Goal: Information Seeking & Learning: Learn about a topic

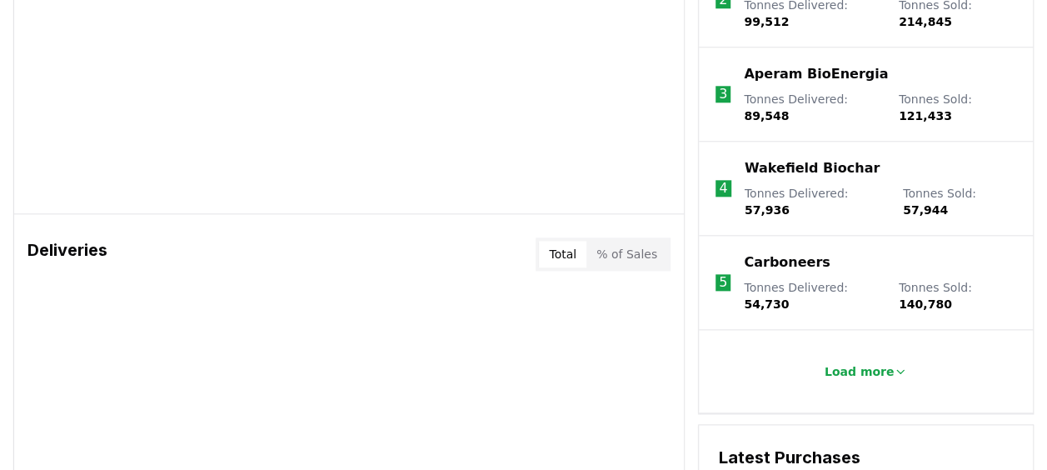
scroll to position [819, 0]
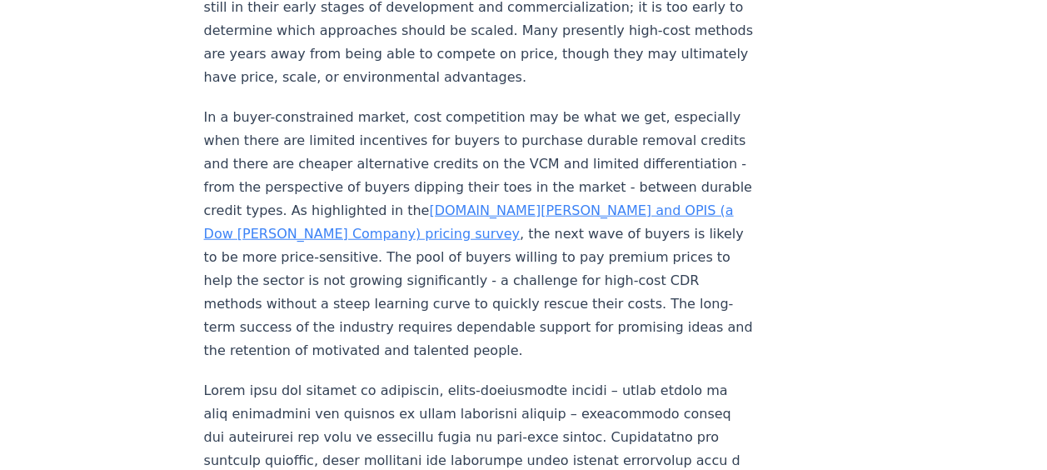
scroll to position [2010, 0]
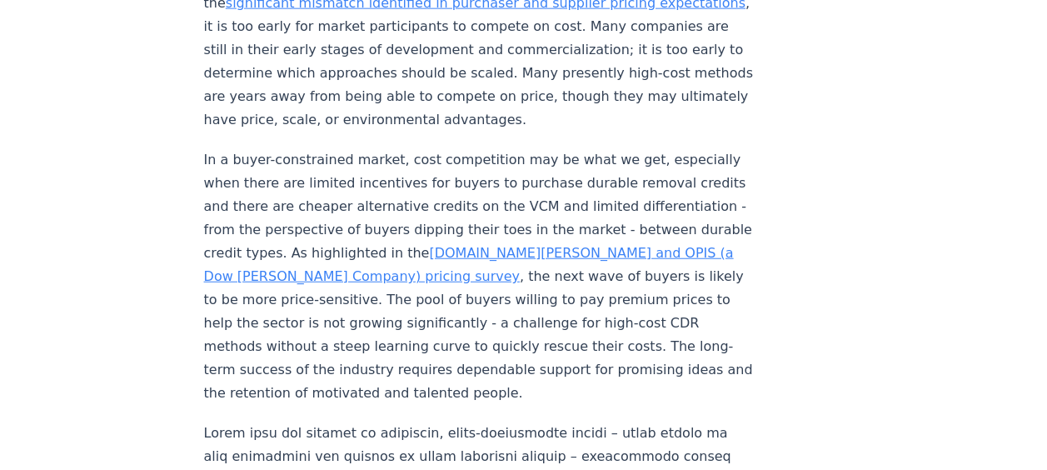
click at [373, 245] on link "CDR.fyi and OPIS (a Dow Jones Company) pricing survey" at bounding box center [469, 264] width 530 height 39
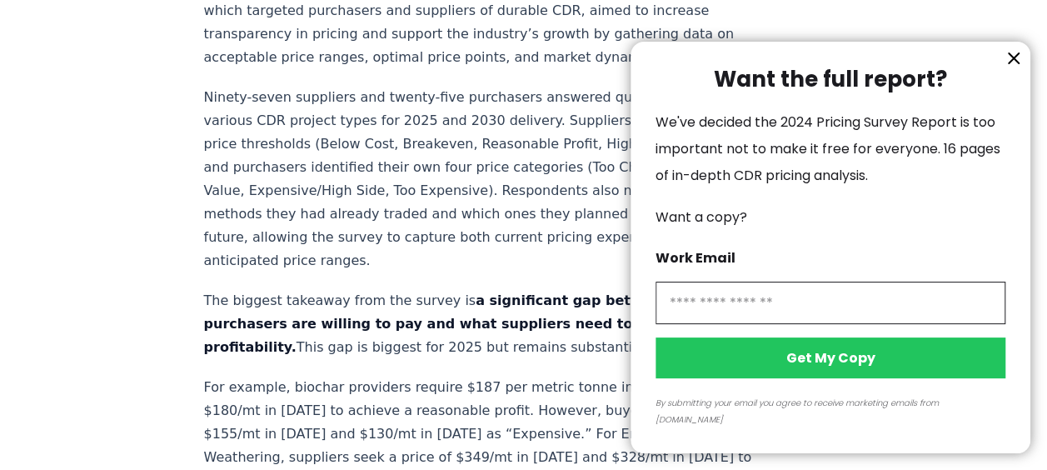
scroll to position [754, 0]
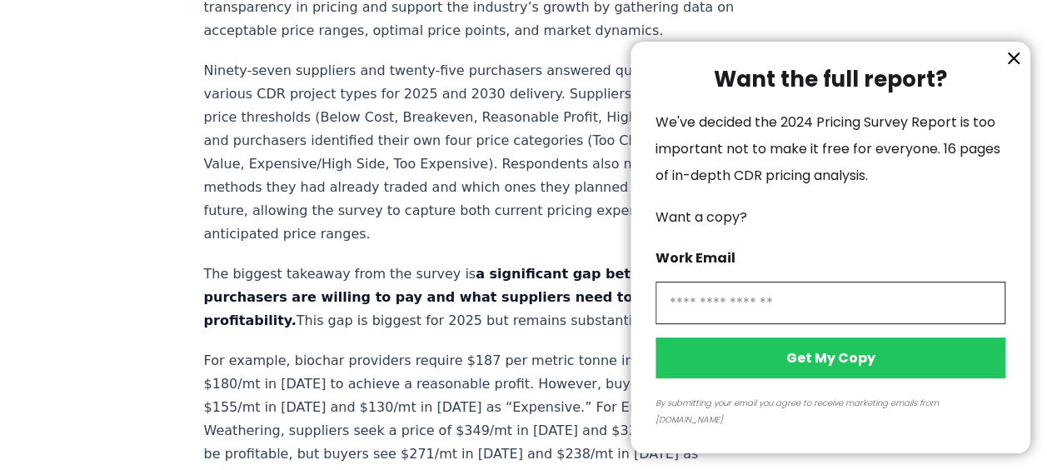
click at [1007, 68] on icon "information" at bounding box center [1013, 58] width 20 height 20
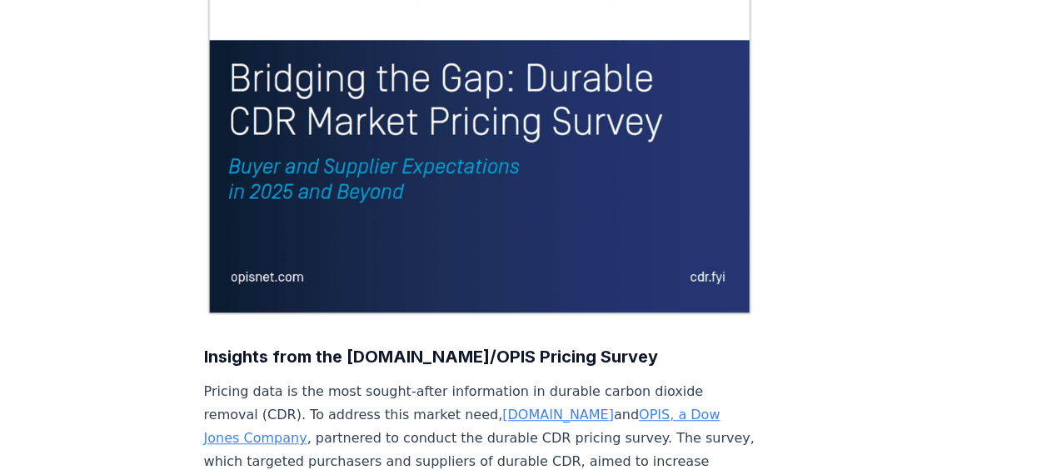
scroll to position [0, 0]
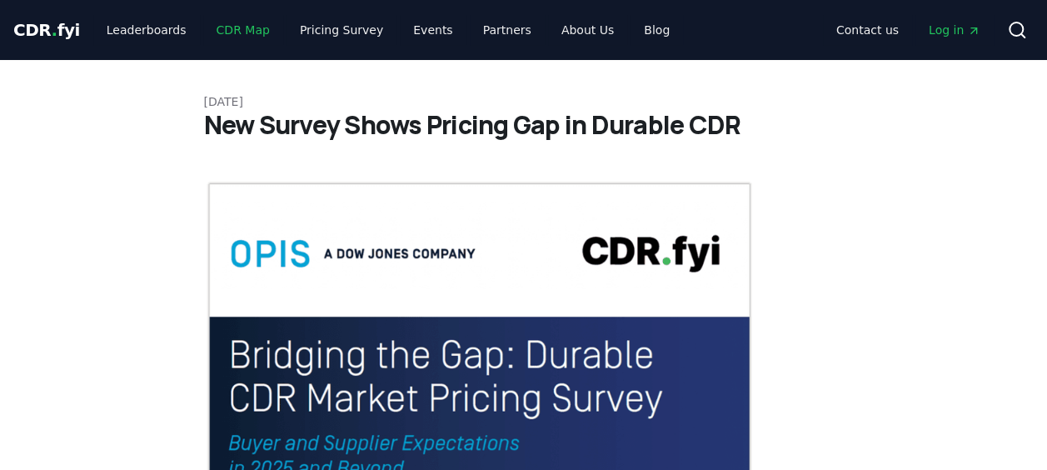
click at [217, 30] on link "CDR Map" at bounding box center [243, 30] width 80 height 30
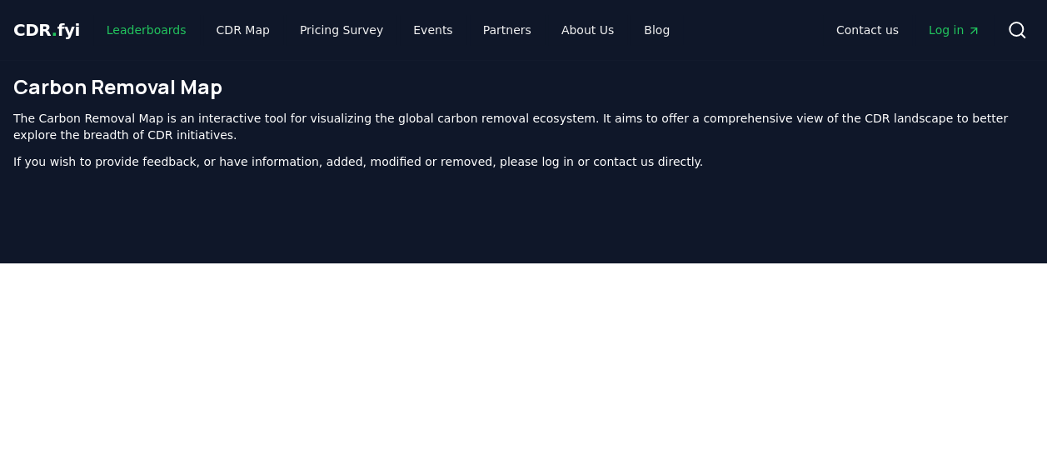
click at [170, 32] on link "Leaderboards" at bounding box center [146, 30] width 107 height 30
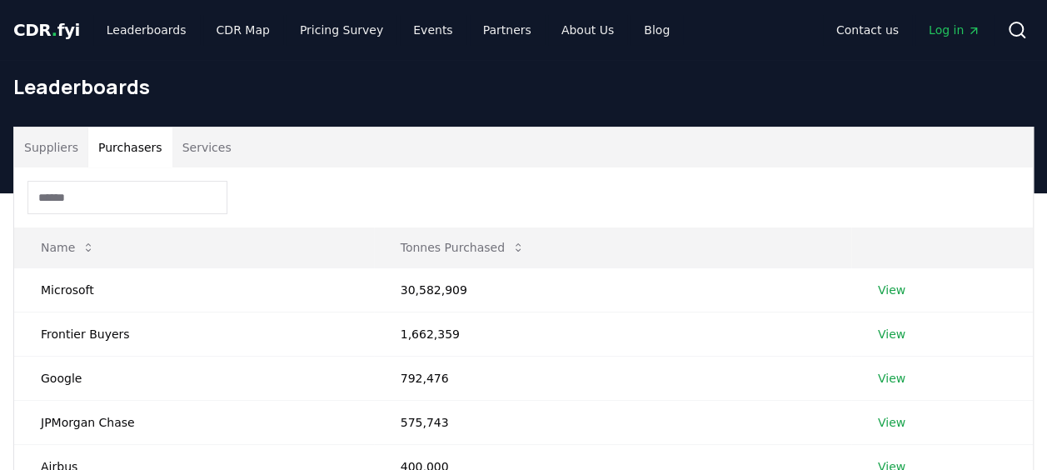
click at [125, 148] on button "Purchasers" at bounding box center [130, 147] width 84 height 40
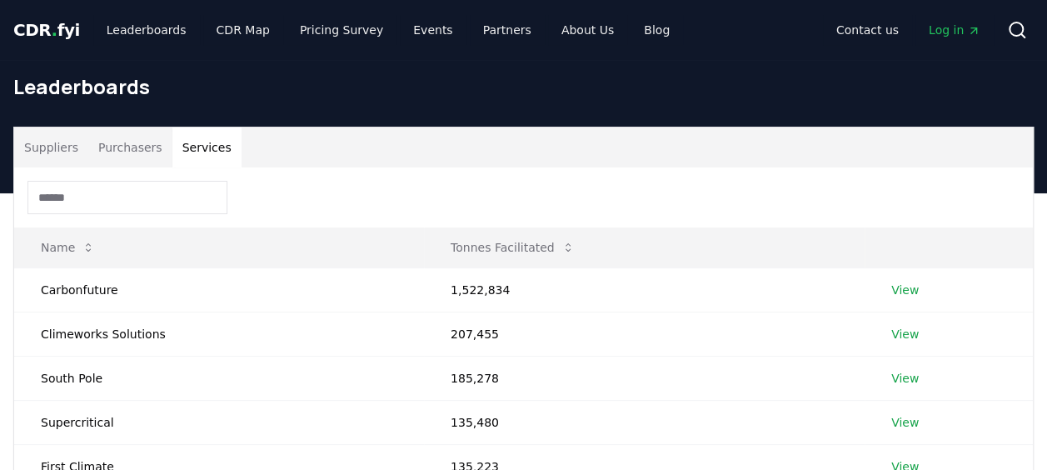
click at [183, 145] on button "Services" at bounding box center [206, 147] width 69 height 40
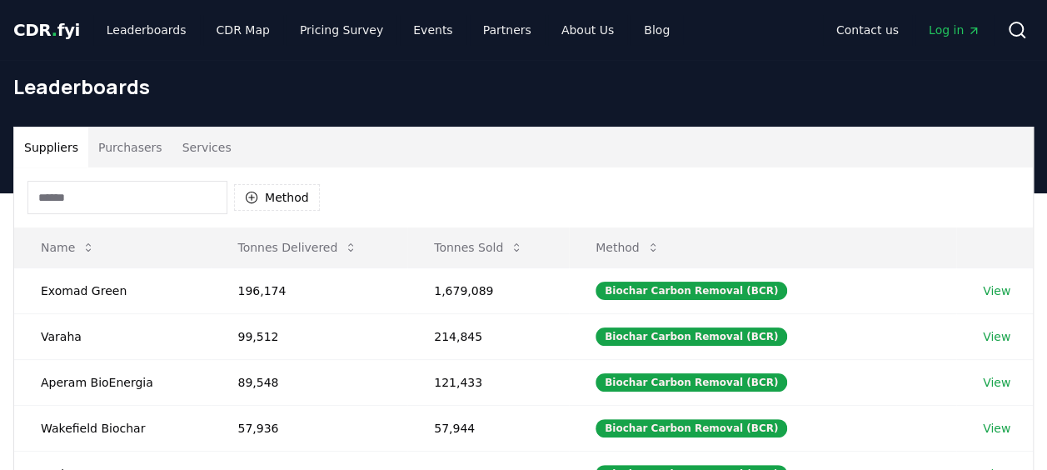
click at [55, 151] on button "Suppliers" at bounding box center [51, 147] width 74 height 40
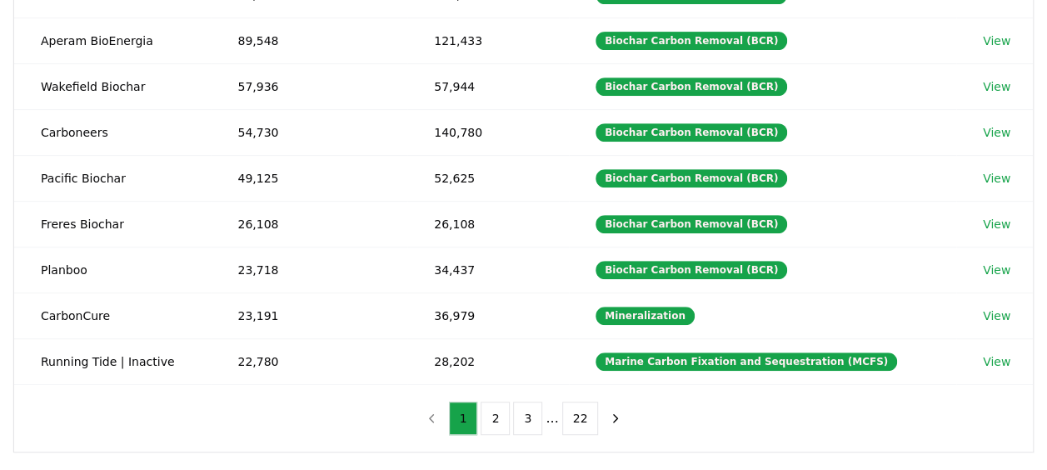
scroll to position [336, 0]
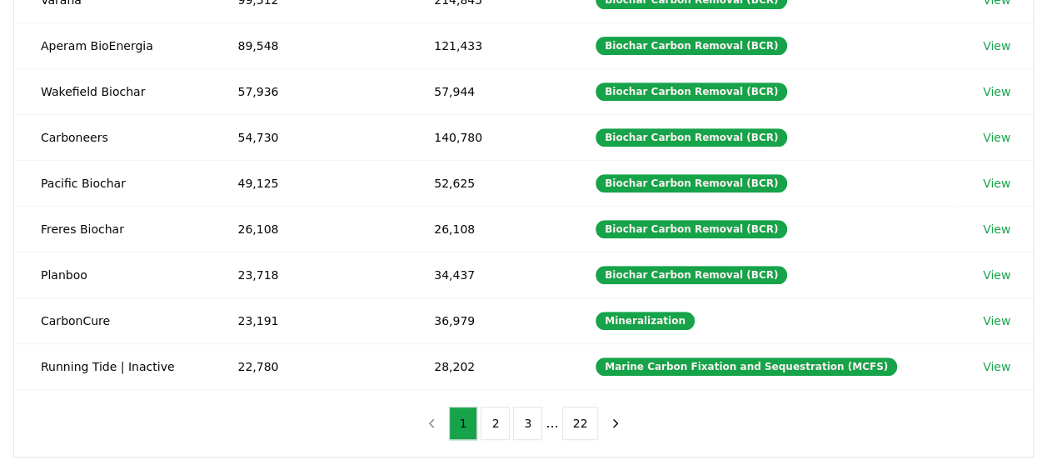
click at [495, 406] on button "2" at bounding box center [494, 422] width 29 height 33
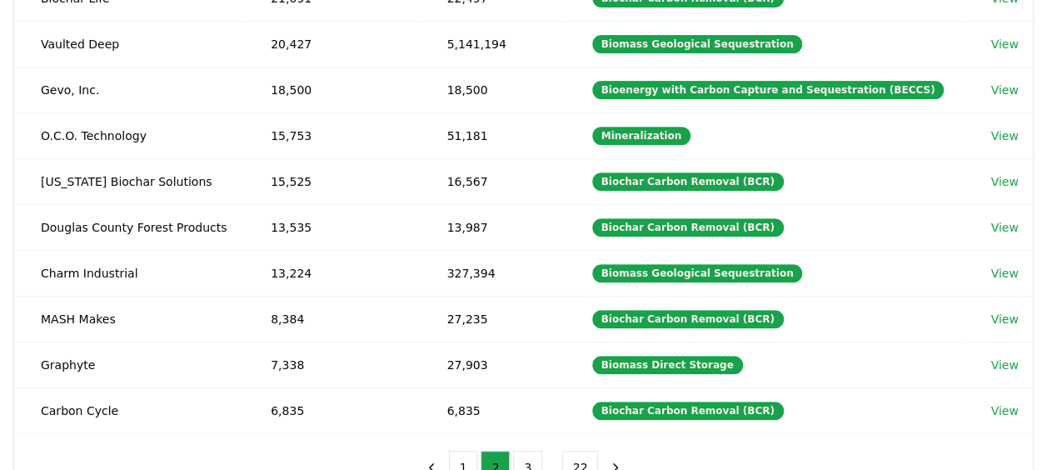
scroll to position [359, 0]
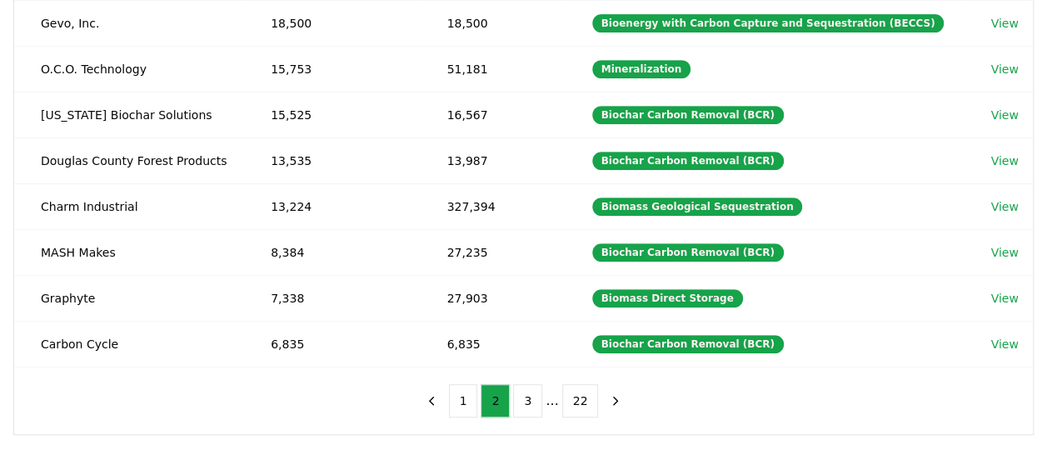
click at [520, 400] on button "3" at bounding box center [527, 400] width 29 height 33
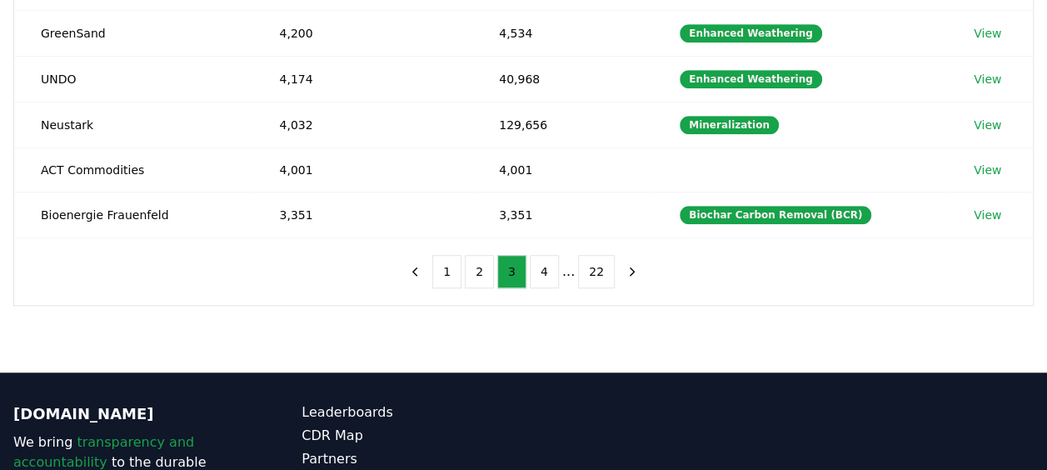
scroll to position [528, 0]
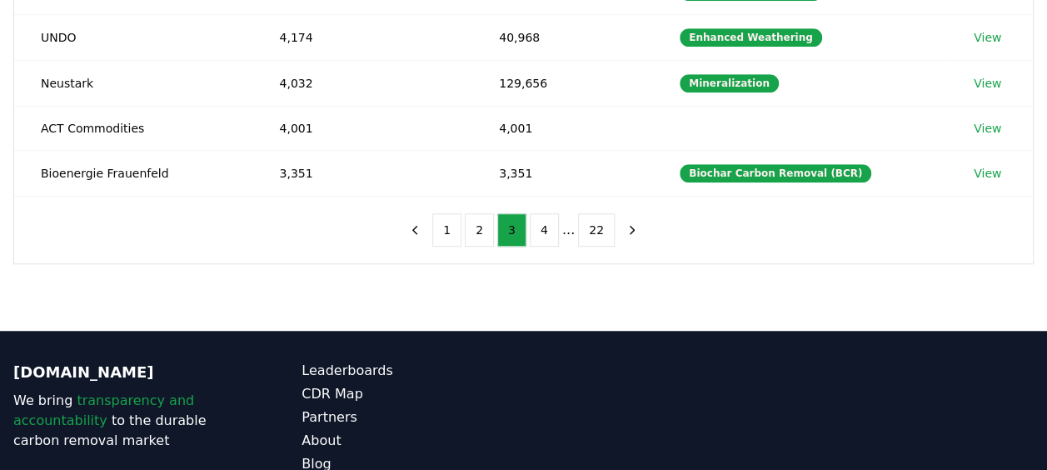
click at [535, 235] on button "4" at bounding box center [544, 229] width 29 height 33
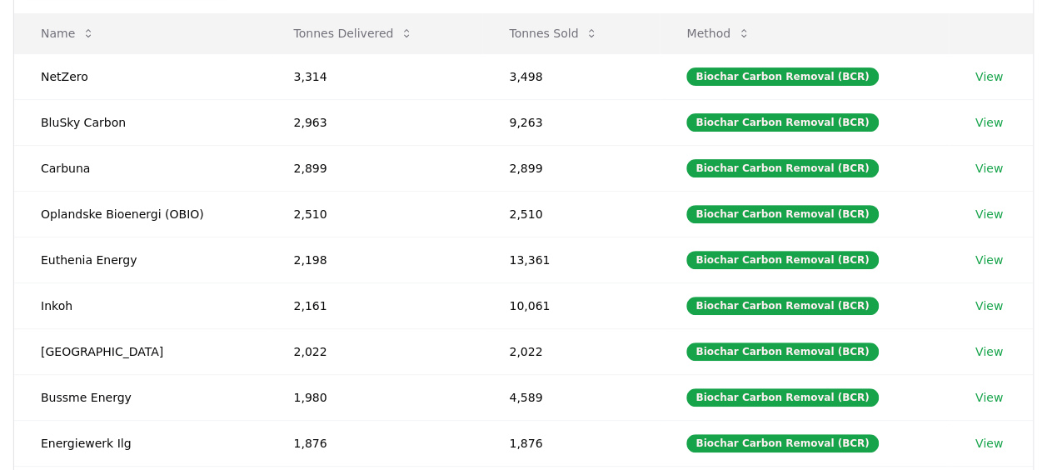
scroll to position [135, 0]
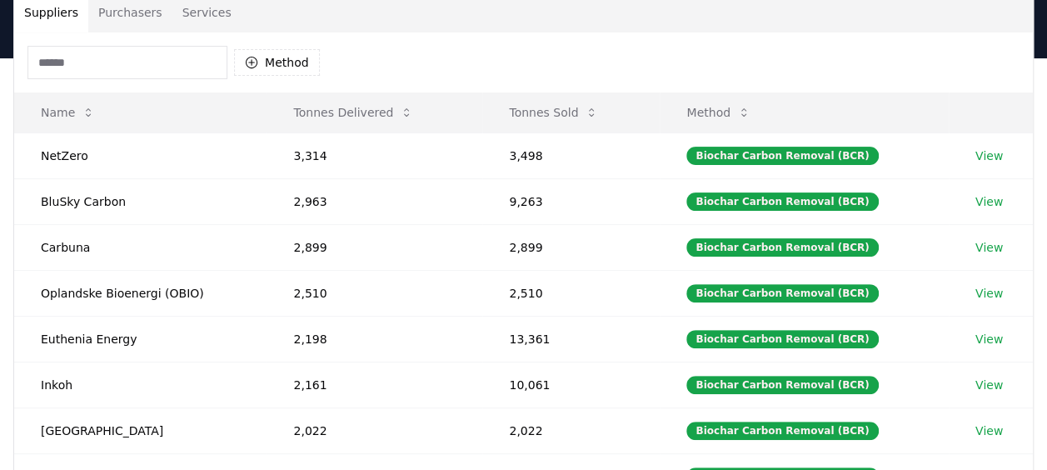
click at [341, 104] on button "Tonnes Delivered" at bounding box center [353, 112] width 147 height 33
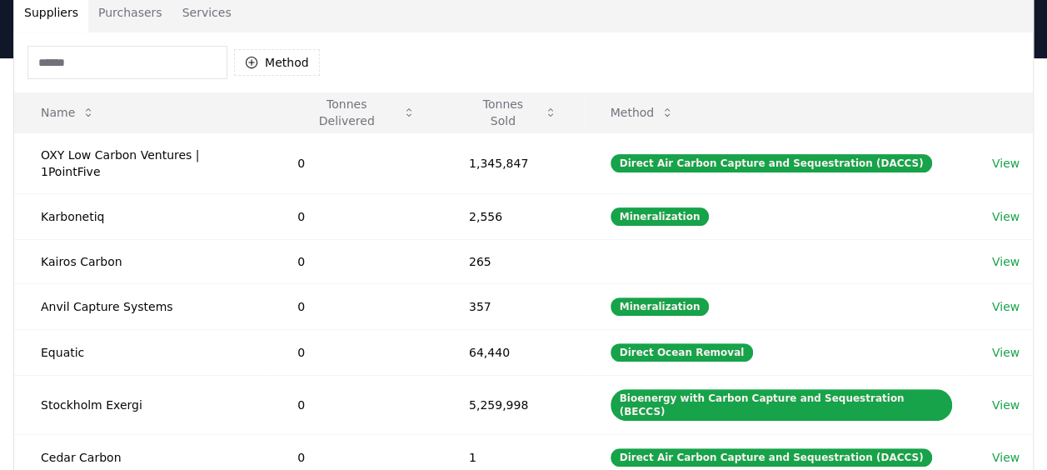
click at [346, 107] on button "Tonnes Delivered" at bounding box center [356, 112] width 145 height 33
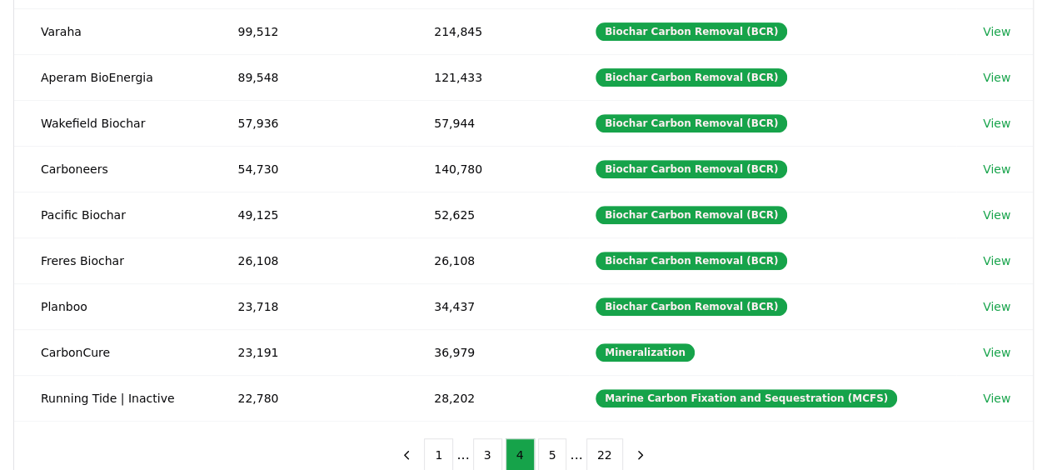
scroll to position [347, 0]
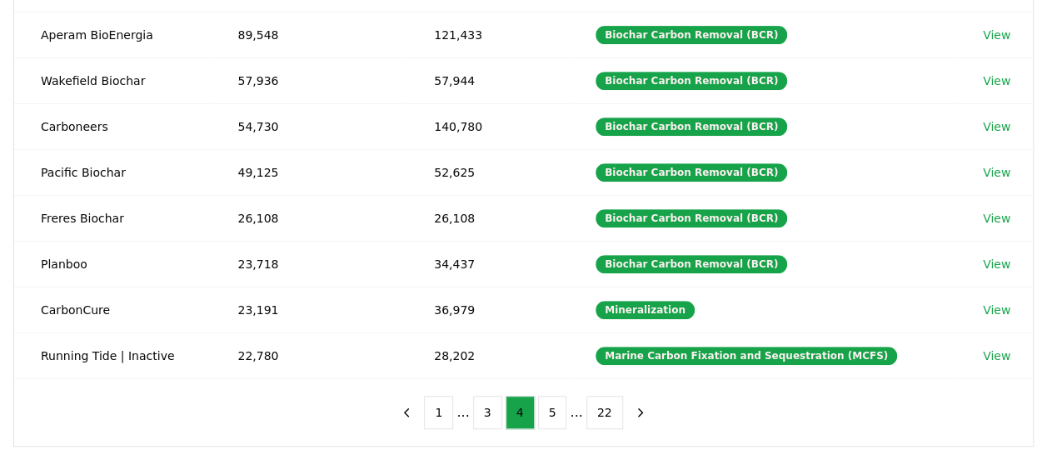
click at [544, 408] on button "5" at bounding box center [552, 412] width 29 height 33
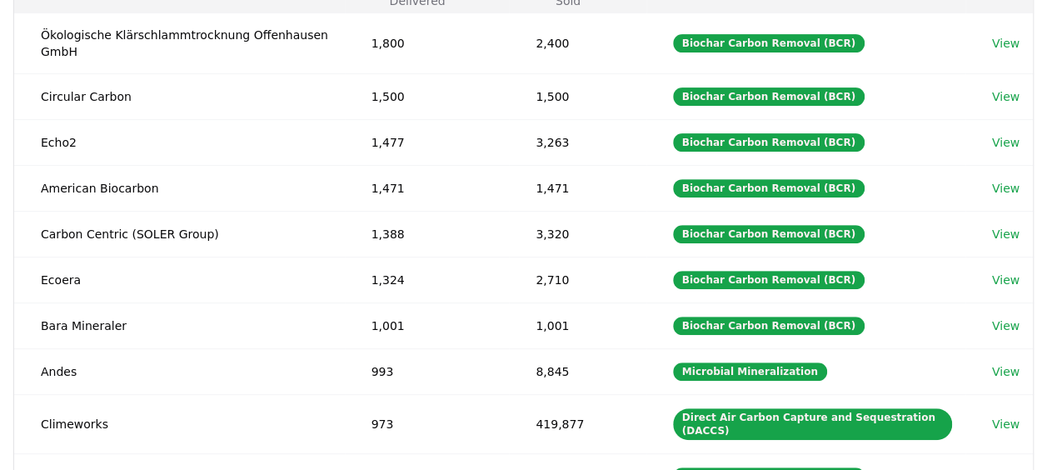
scroll to position [256, 0]
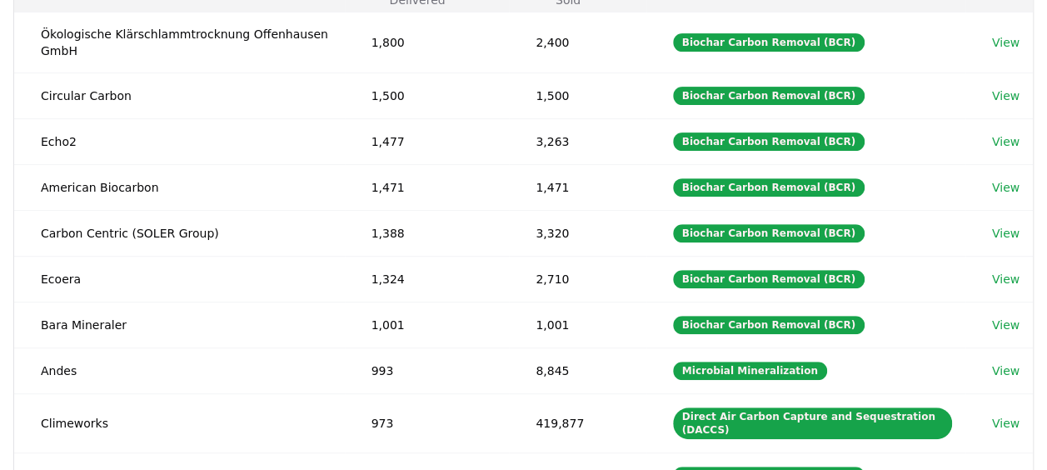
click at [72, 91] on td "Circular Carbon" at bounding box center [179, 95] width 331 height 46
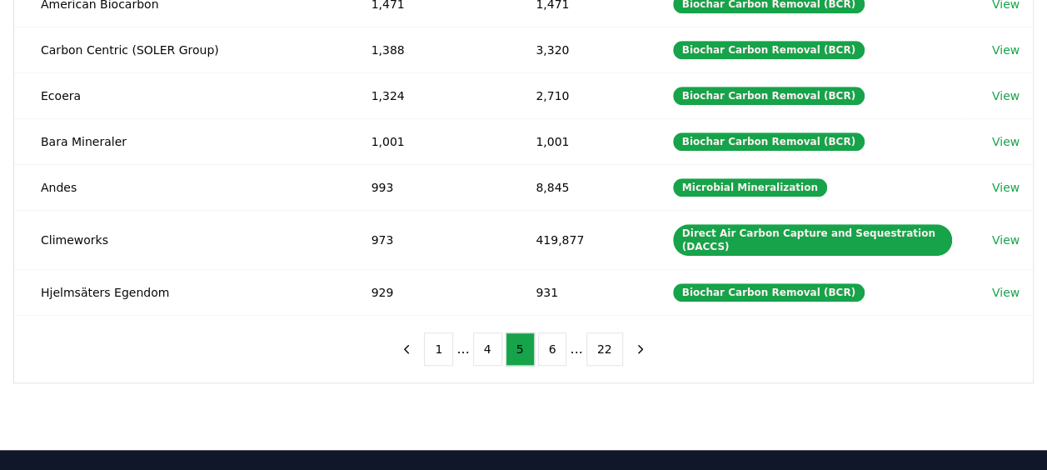
scroll to position [440, 0]
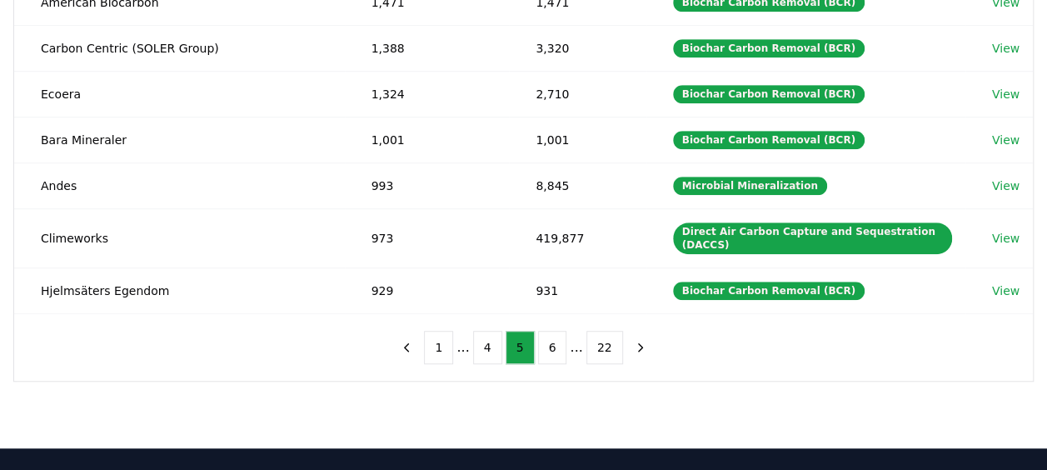
click at [491, 348] on button "4" at bounding box center [487, 347] width 29 height 33
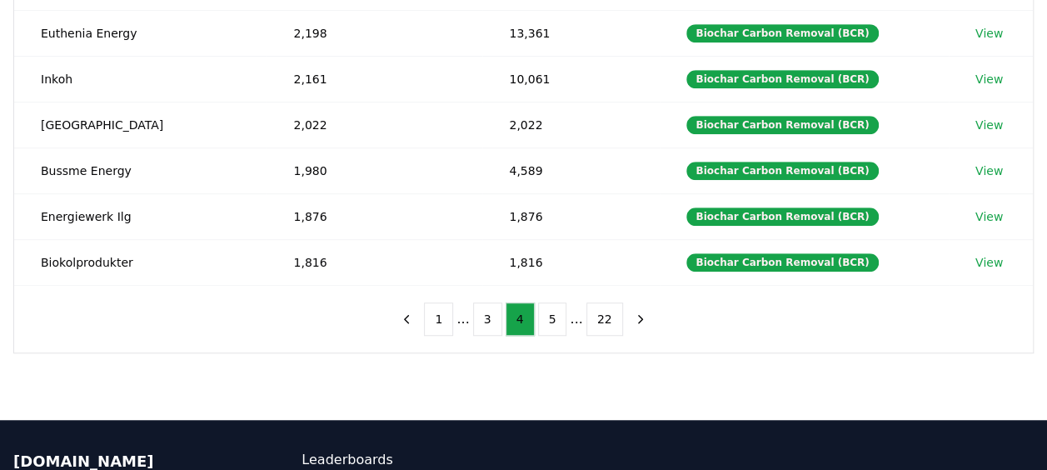
click at [480, 316] on button "3" at bounding box center [487, 318] width 29 height 33
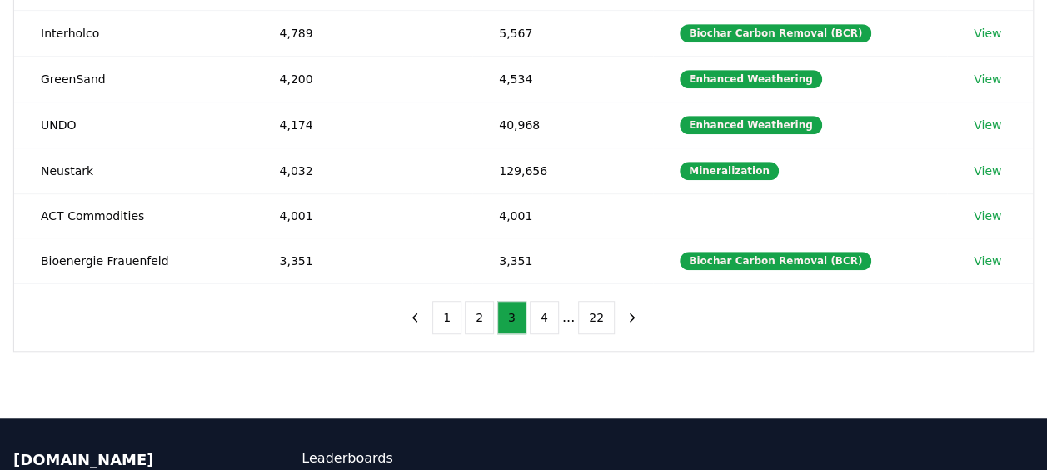
scroll to position [435, 0]
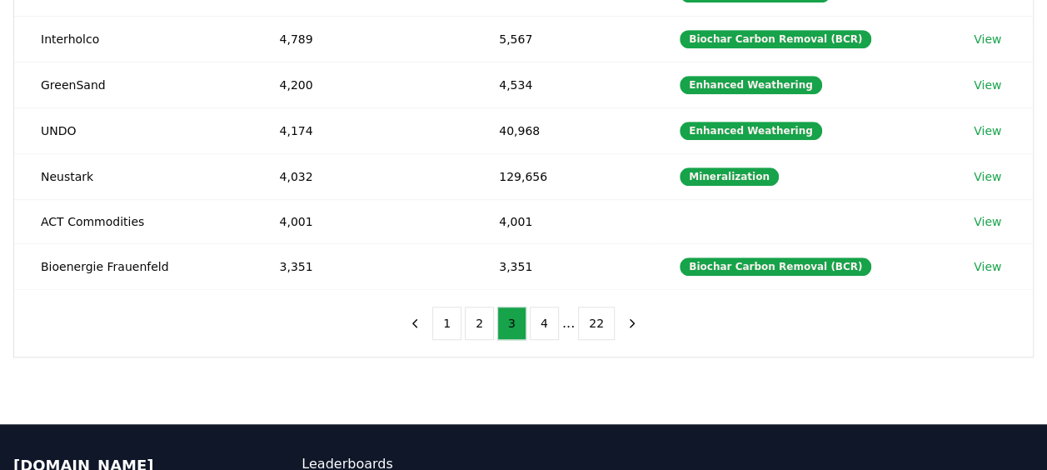
click at [465, 316] on ul "1 2 3 4 ... 22" at bounding box center [523, 322] width 182 height 33
click at [470, 316] on button "2" at bounding box center [479, 322] width 29 height 33
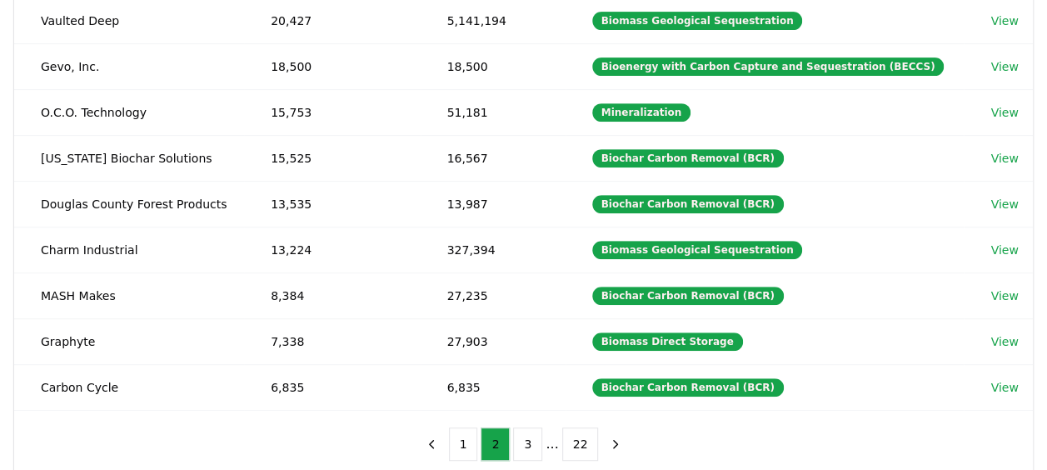
scroll to position [316, 0]
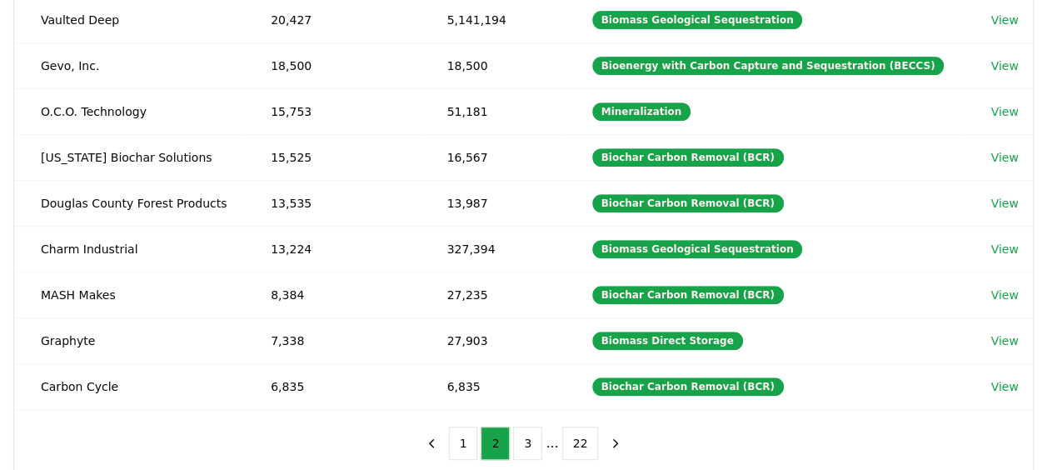
click at [467, 428] on button "1" at bounding box center [463, 442] width 29 height 33
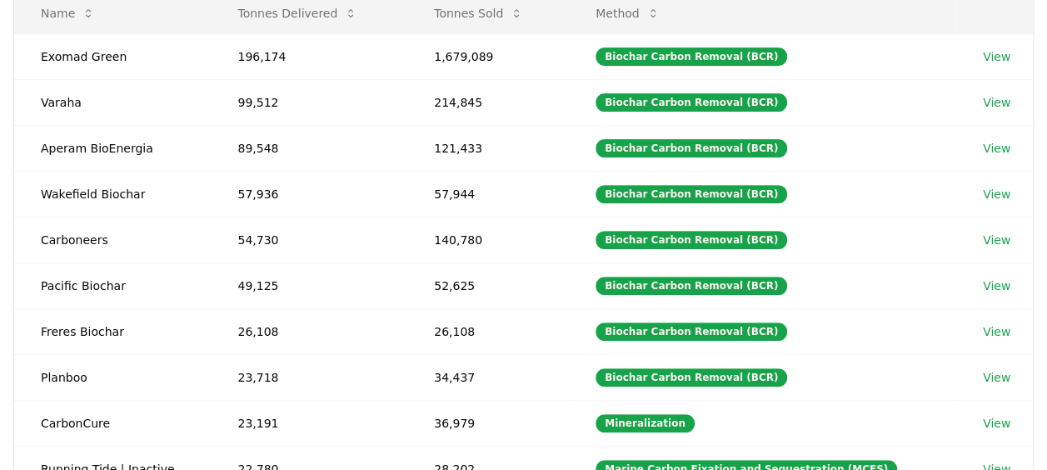
scroll to position [202, 0]
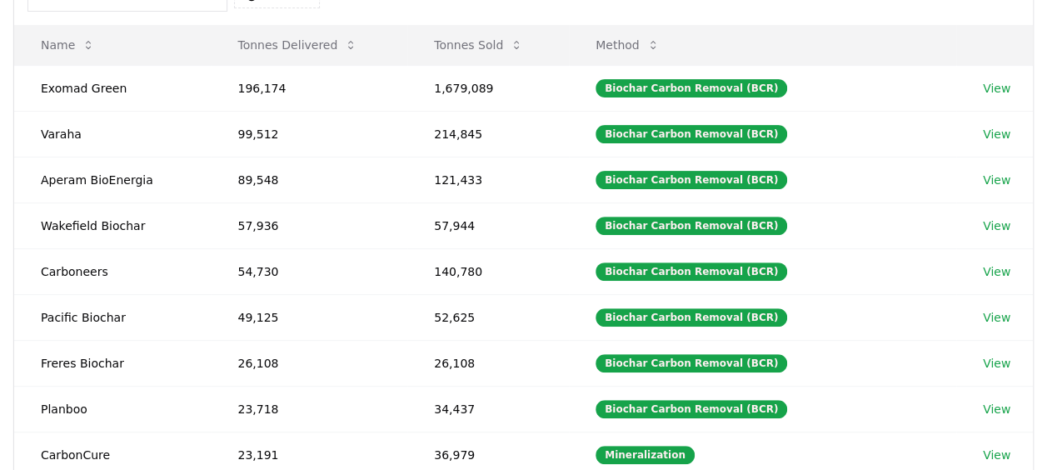
click at [461, 52] on button "Tonnes Sold" at bounding box center [479, 44] width 116 height 33
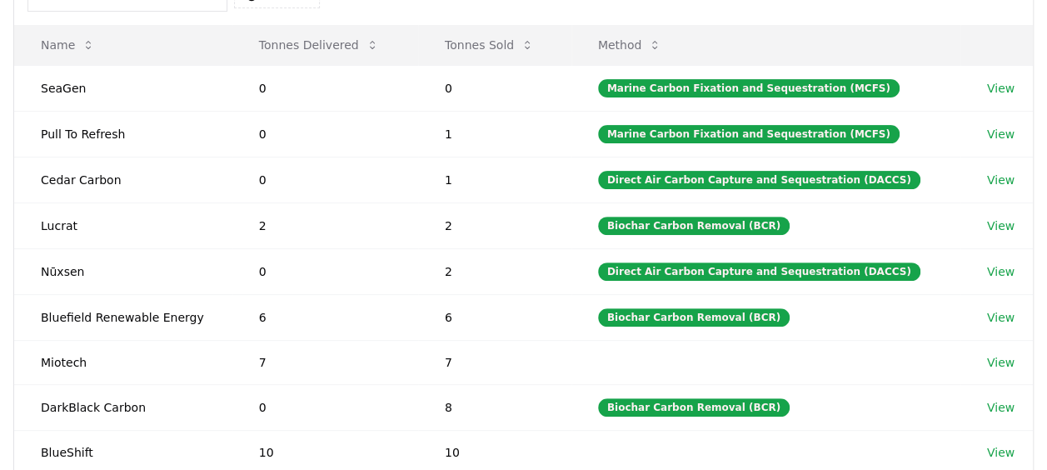
click at [461, 52] on button "Tonnes Sold" at bounding box center [489, 44] width 116 height 33
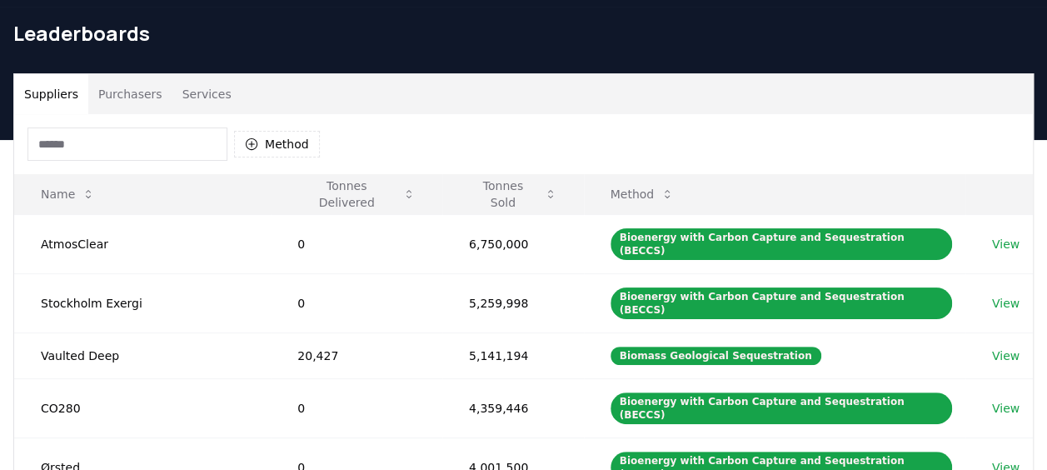
scroll to position [52, 0]
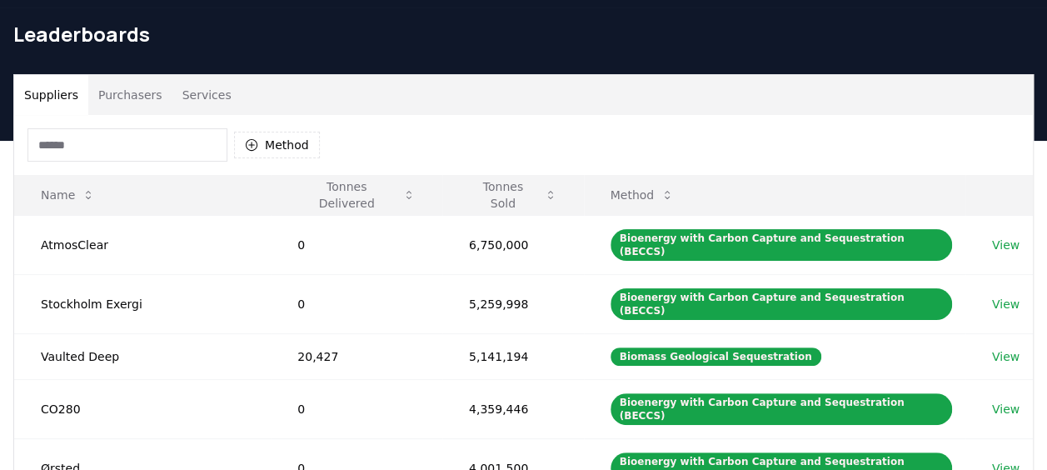
click at [674, 198] on icon at bounding box center [666, 194] width 13 height 13
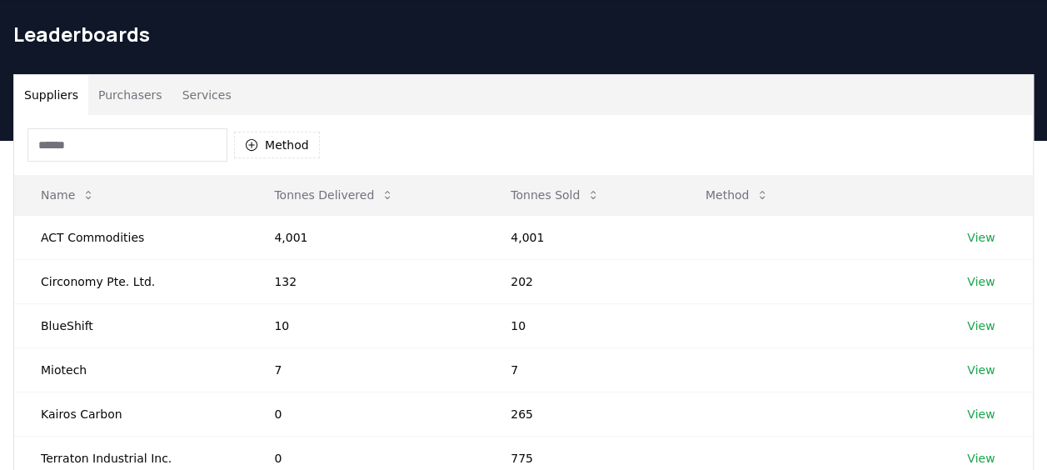
click at [723, 192] on button "Method" at bounding box center [737, 194] width 91 height 33
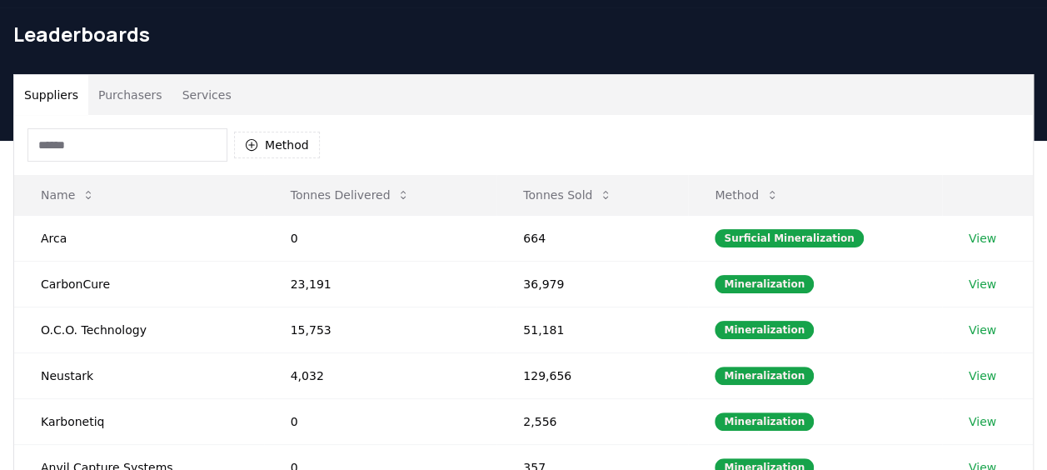
click at [744, 188] on button "Method" at bounding box center [746, 194] width 91 height 33
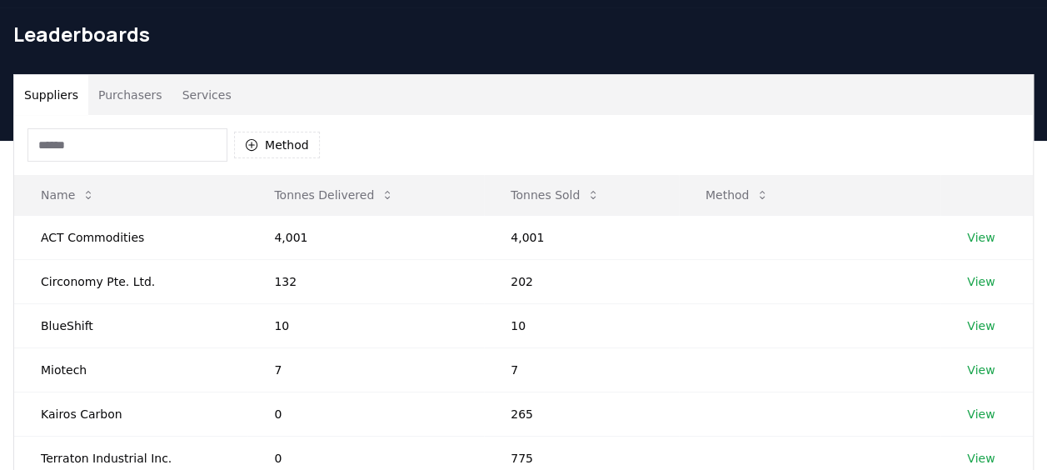
click at [744, 188] on button "Method" at bounding box center [737, 194] width 91 height 33
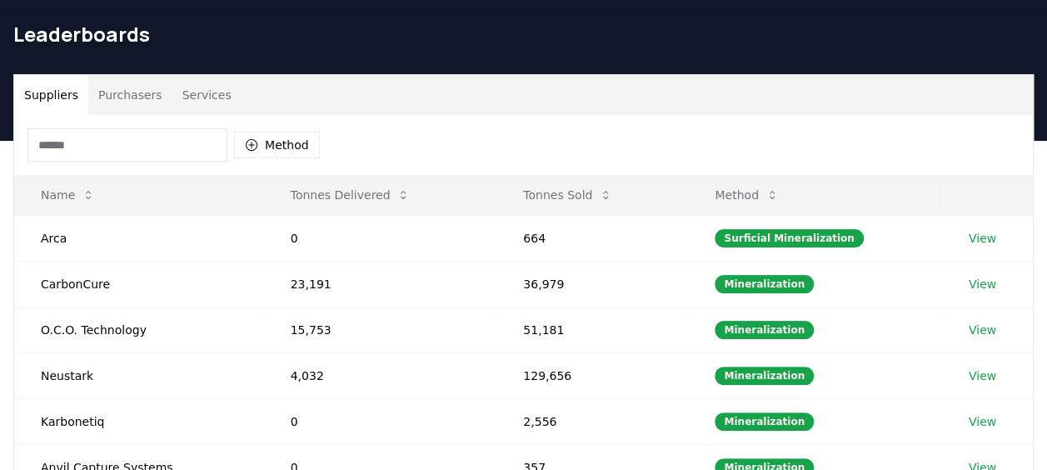
click at [771, 190] on button "Method" at bounding box center [746, 194] width 91 height 33
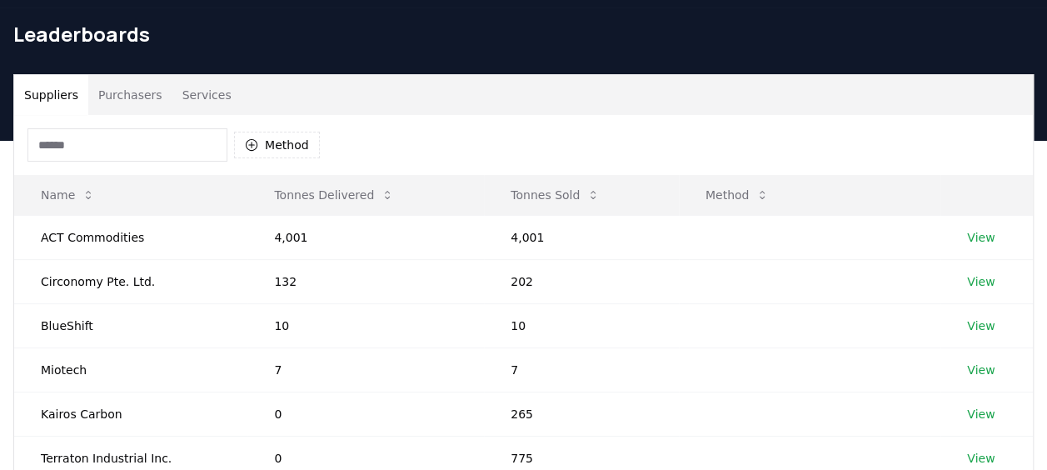
click at [764, 192] on icon at bounding box center [761, 194] width 13 height 13
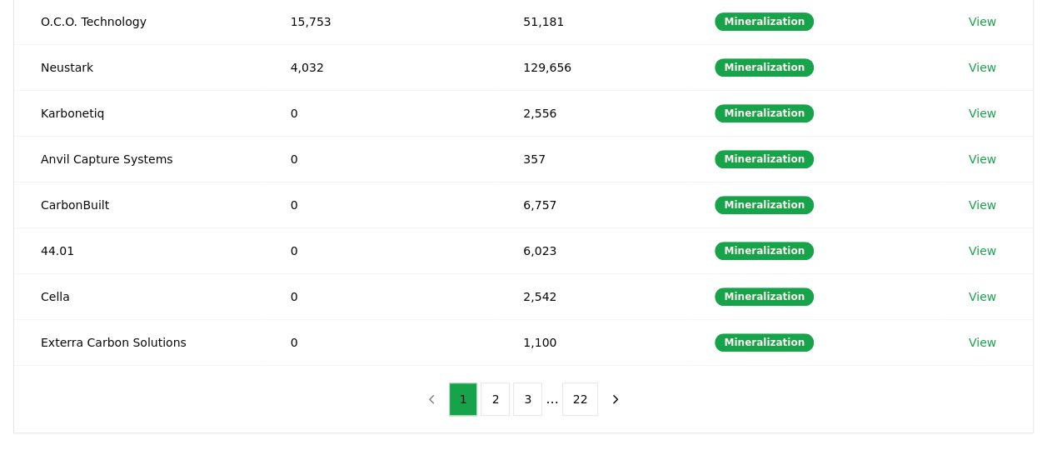
scroll to position [442, 0]
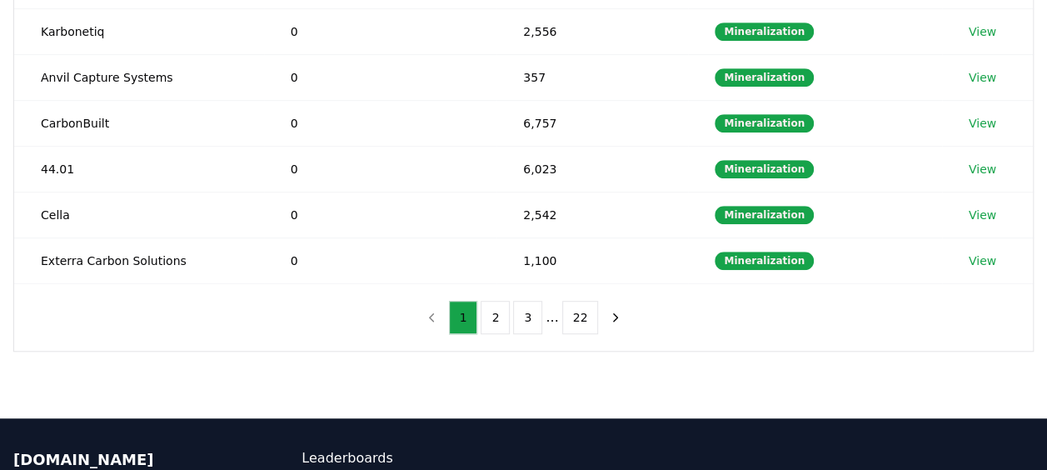
click at [520, 308] on button "3" at bounding box center [527, 317] width 29 height 33
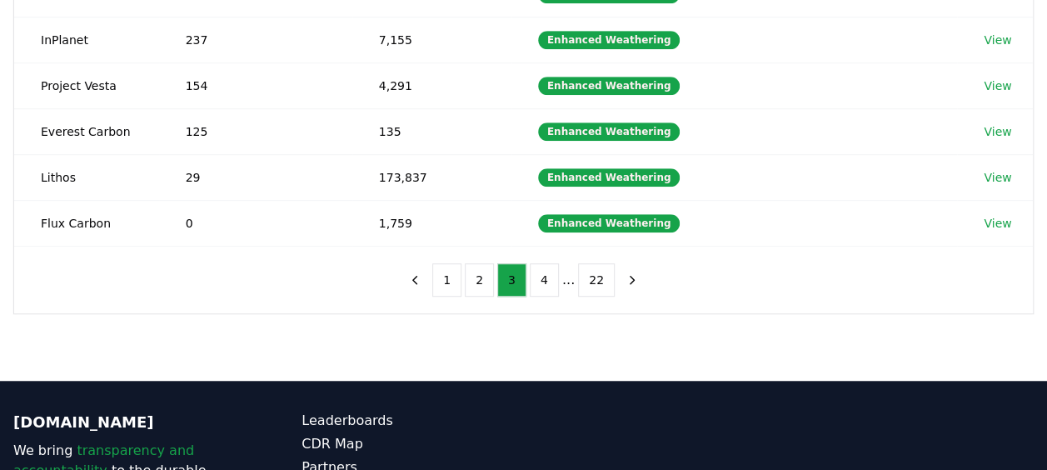
click at [580, 271] on button "22" at bounding box center [596, 279] width 37 height 33
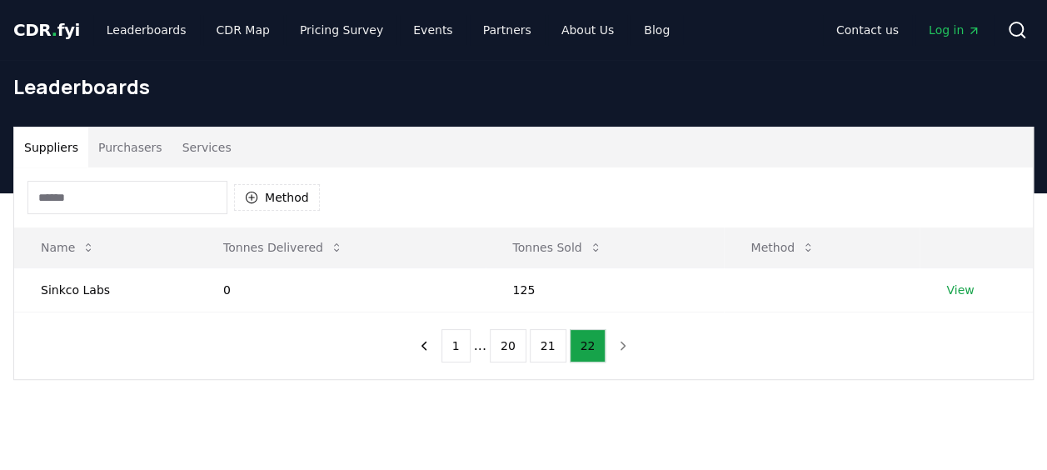
scroll to position [4, 0]
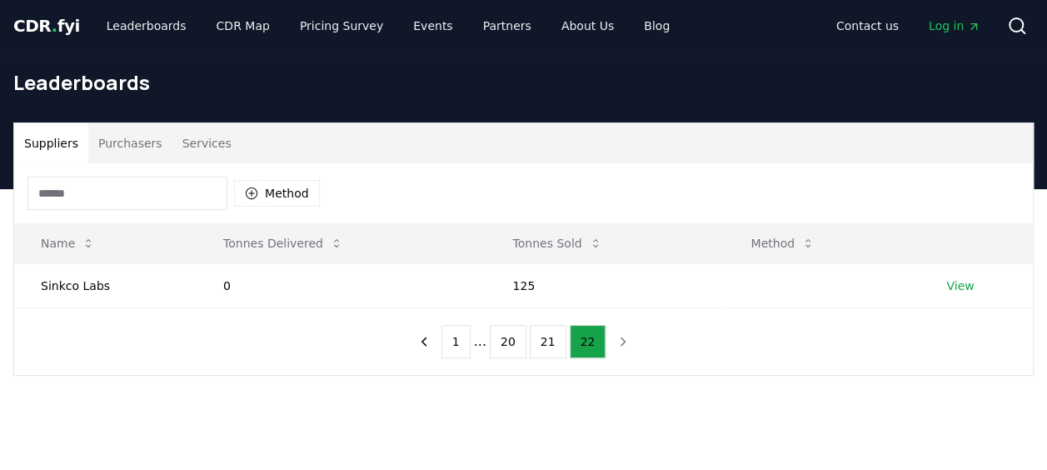
click at [515, 346] on button "20" at bounding box center [508, 341] width 37 height 33
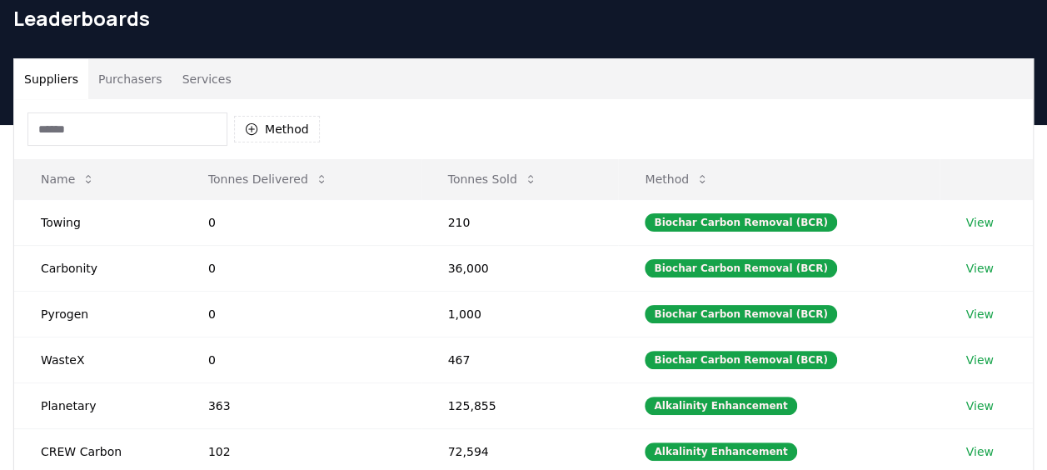
scroll to position [0, 0]
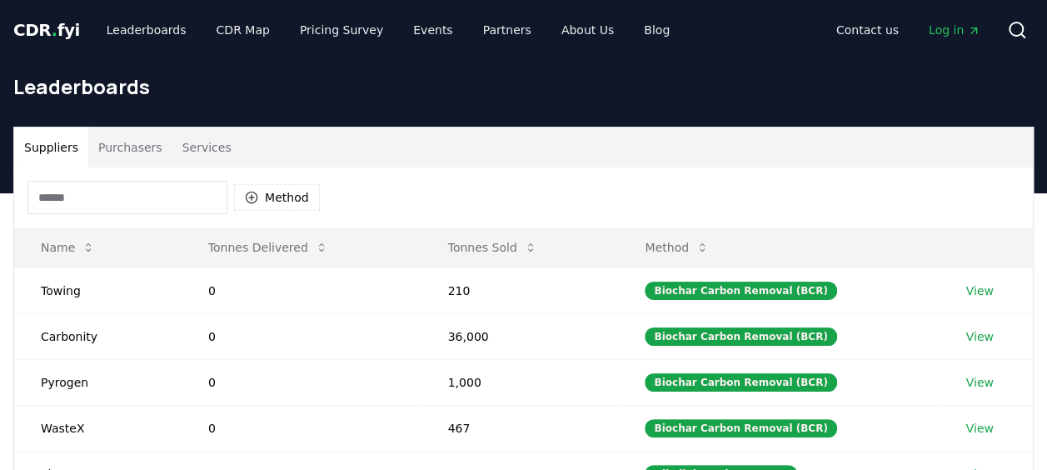
click at [303, 246] on button "Tonnes Delivered" at bounding box center [268, 247] width 147 height 33
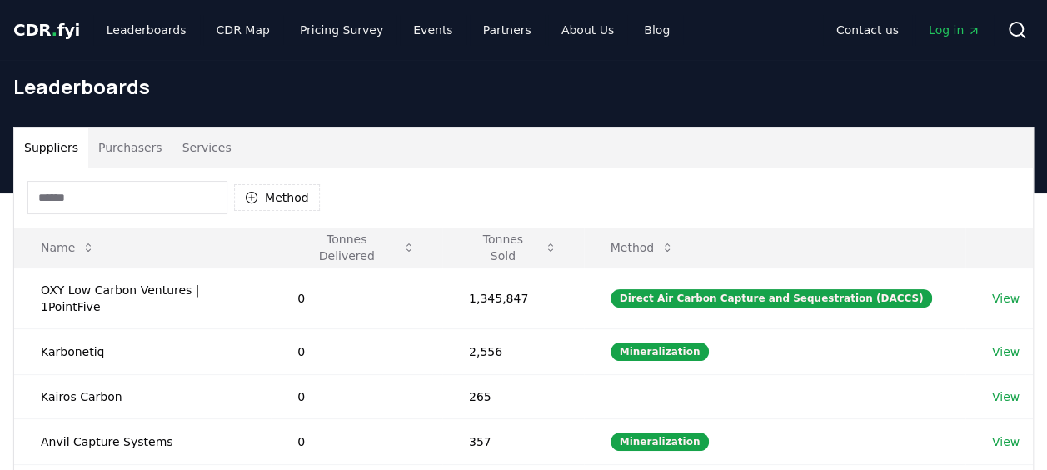
click at [495, 246] on button "Tonnes Sold" at bounding box center [512, 247] width 115 height 33
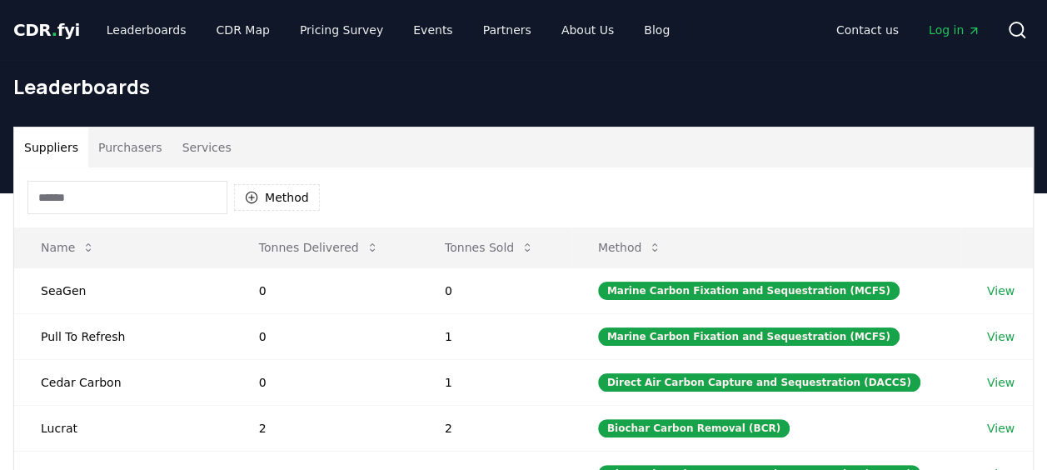
click at [348, 239] on button "Tonnes Delivered" at bounding box center [319, 247] width 147 height 33
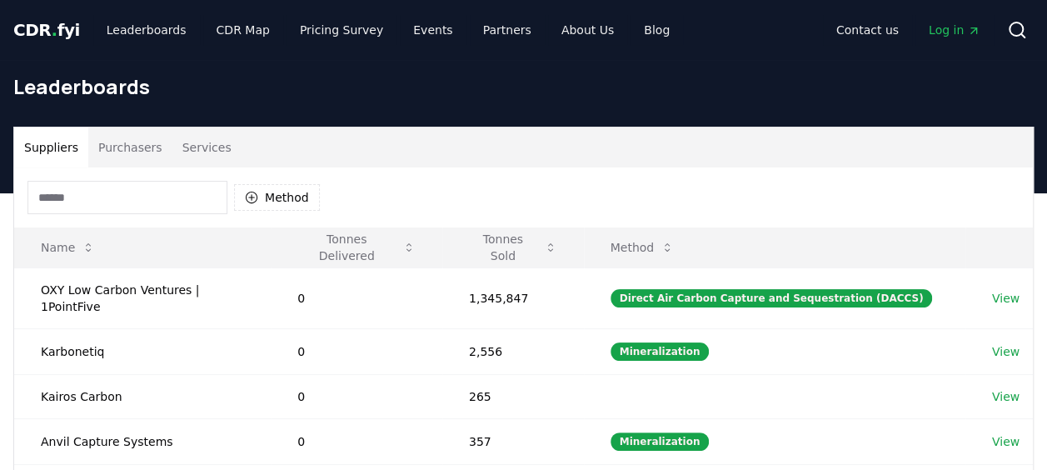
click at [348, 239] on button "Tonnes Delivered" at bounding box center [356, 247] width 145 height 33
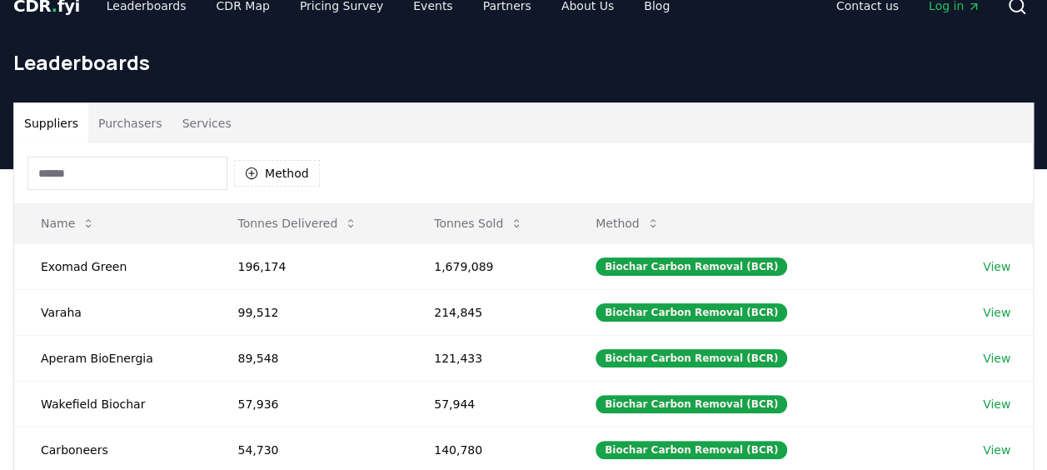
scroll to position [25, 0]
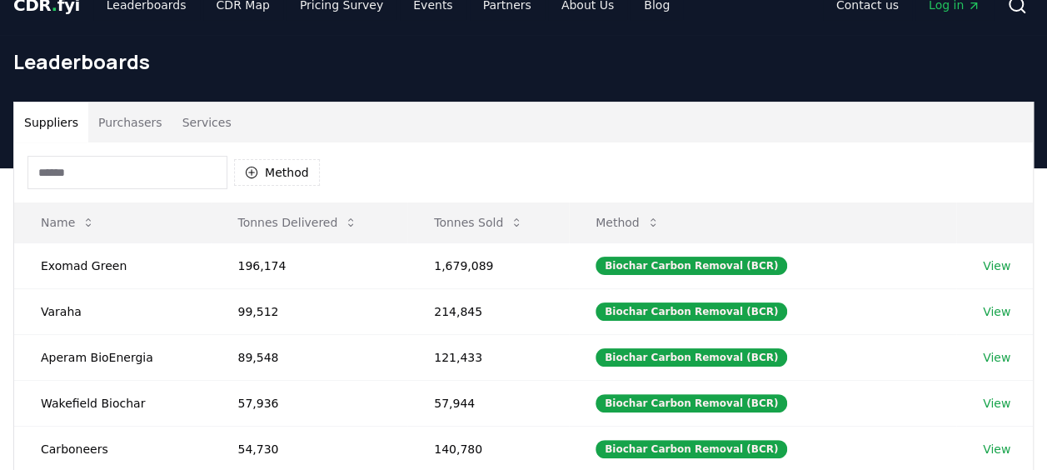
click at [291, 168] on button "Method" at bounding box center [277, 172] width 86 height 27
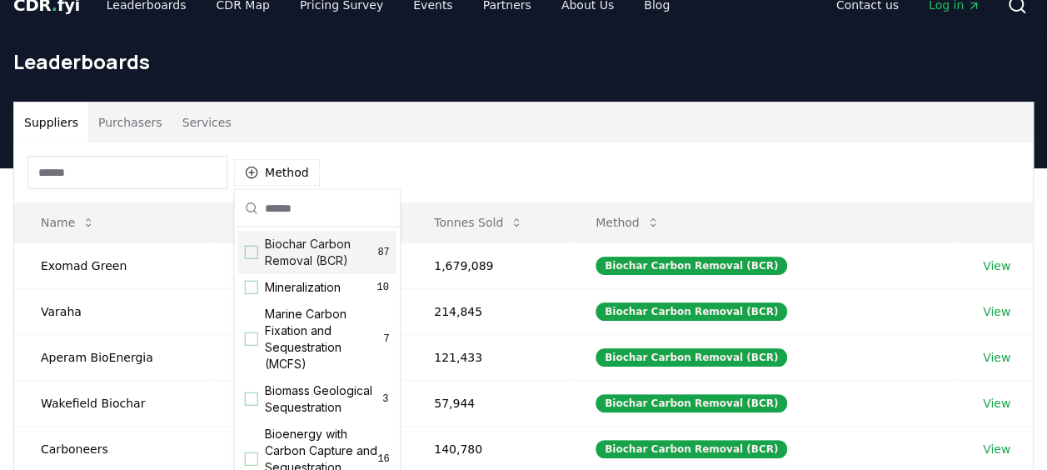
click at [253, 247] on div "Suggestions" at bounding box center [251, 252] width 13 height 13
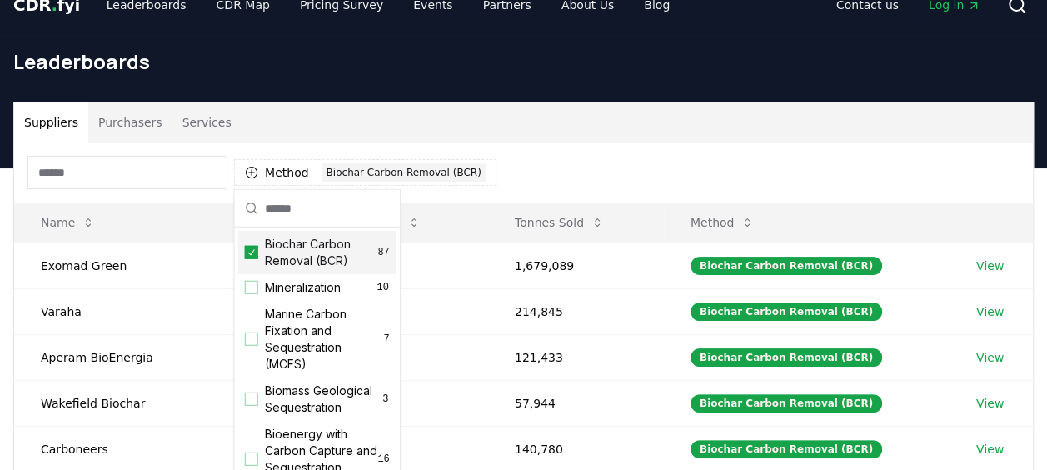
click at [529, 164] on div "Method 1 Biochar Carbon Removal (BCR)" at bounding box center [523, 172] width 1018 height 60
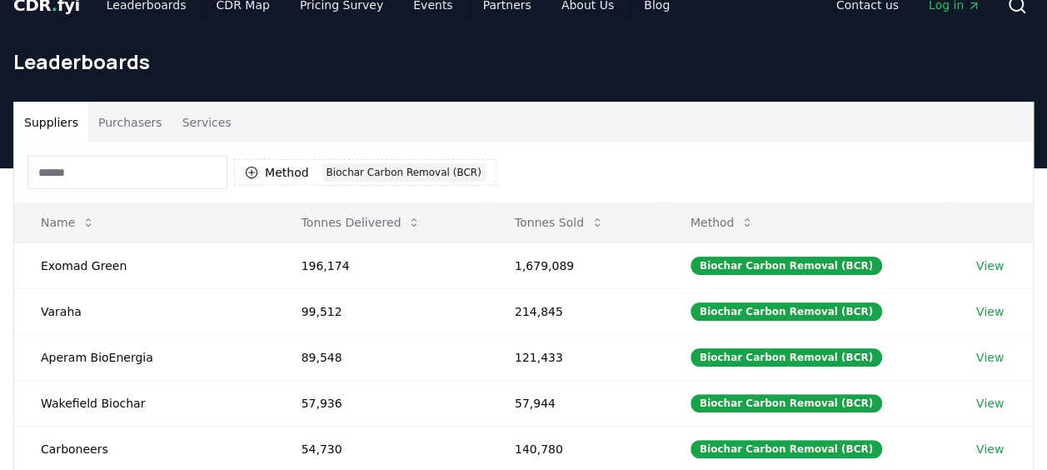
scroll to position [157, 0]
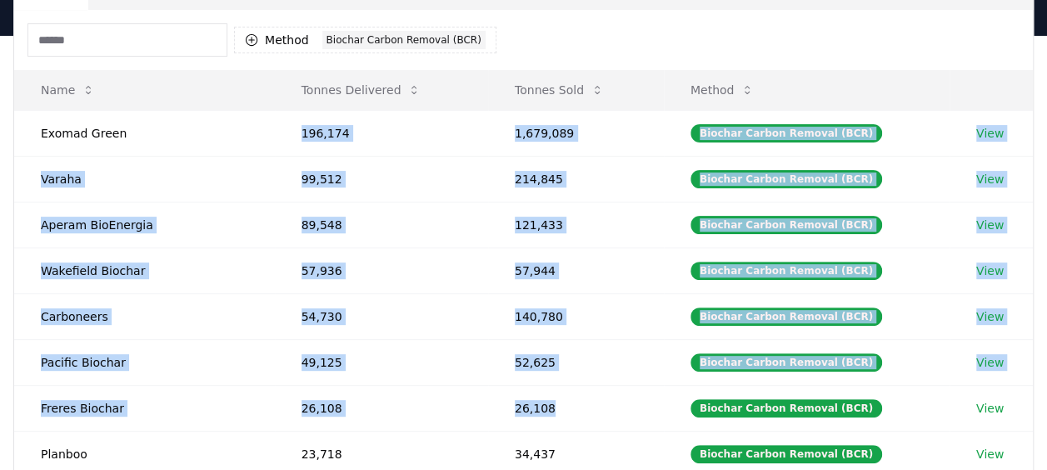
drag, startPoint x: 146, startPoint y: 118, endPoint x: 689, endPoint y: 400, distance: 612.3
click at [689, 400] on tbody "Exomad Green 196,174 1,679,089 Biochar Carbon Removal (BCR) View Varaha 99,512 …" at bounding box center [523, 339] width 1018 height 458
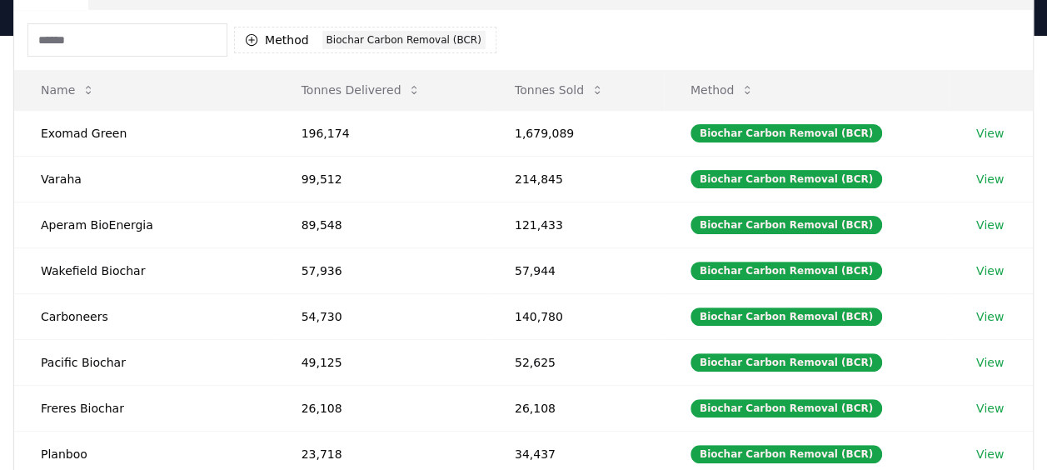
click at [742, 30] on div "Method 1 Biochar Carbon Removal (BCR)" at bounding box center [523, 40] width 1018 height 60
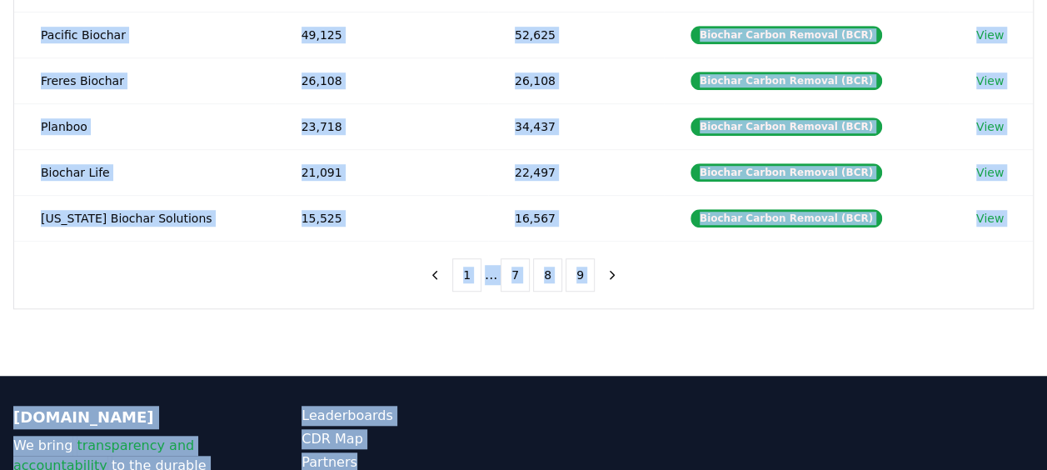
drag, startPoint x: 323, startPoint y: 124, endPoint x: 388, endPoint y: 512, distance: 393.4
click at [388, 469] on html "CDR . fyi Leaderboards CDR Map Pricing Survey Events Partners About Us Blog Con…" at bounding box center [523, 78] width 1047 height 1127
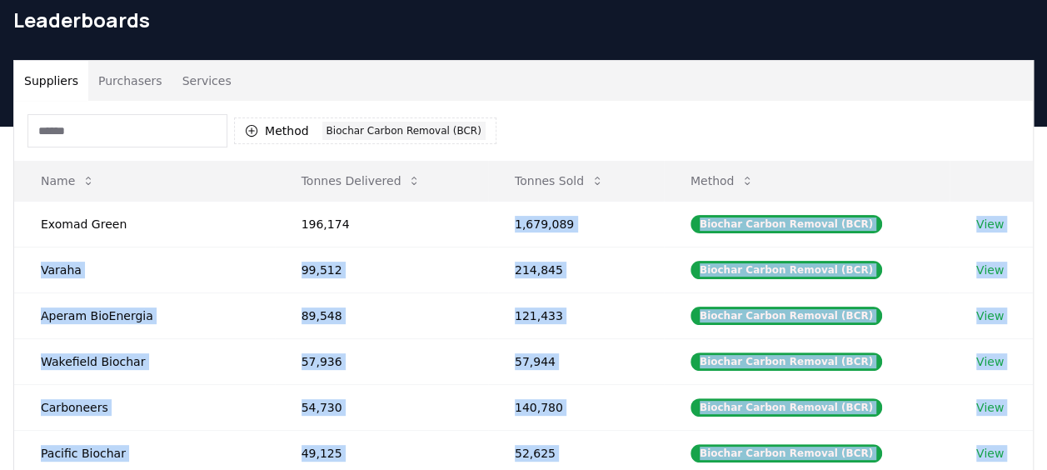
scroll to position [0, 0]
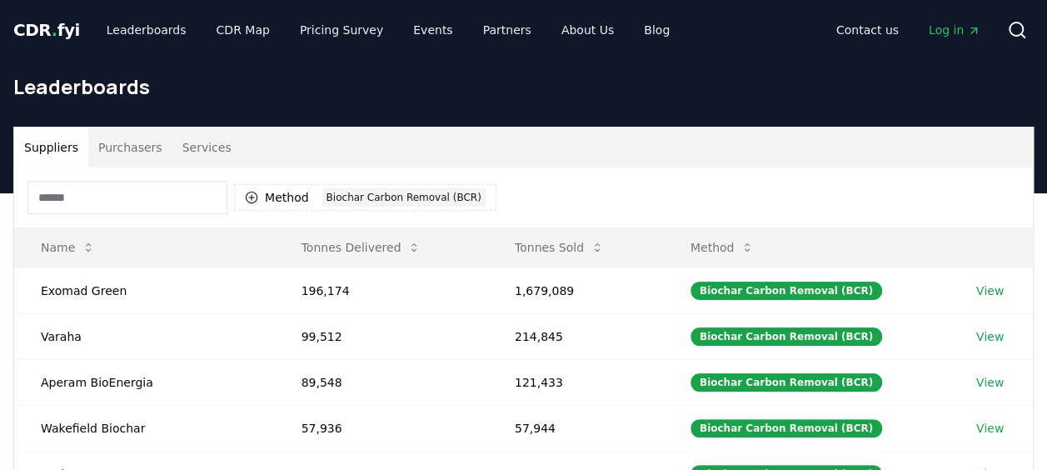
click at [546, 172] on div "Method 1 Biochar Carbon Removal (BCR)" at bounding box center [523, 197] width 1018 height 60
click at [270, 189] on button "Method 1 Biochar Carbon Removal (BCR)" at bounding box center [365, 197] width 262 height 27
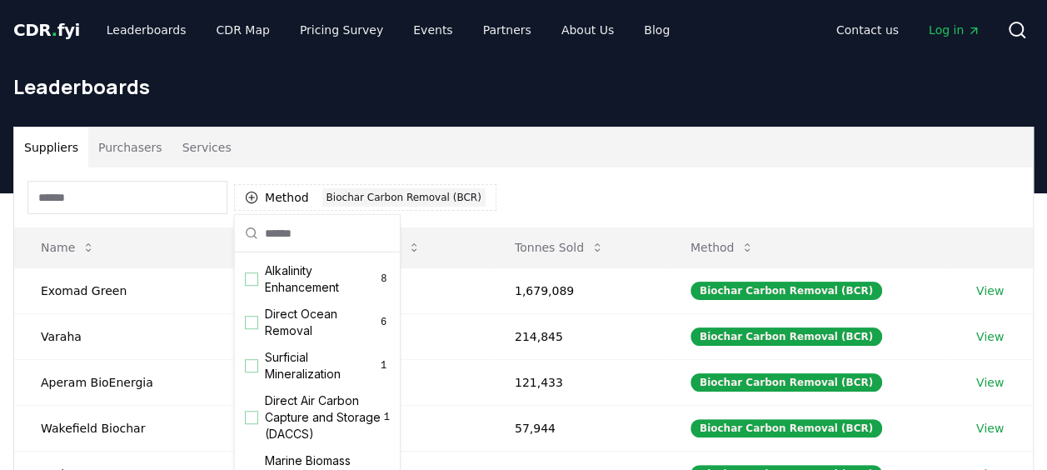
scroll to position [522, 0]
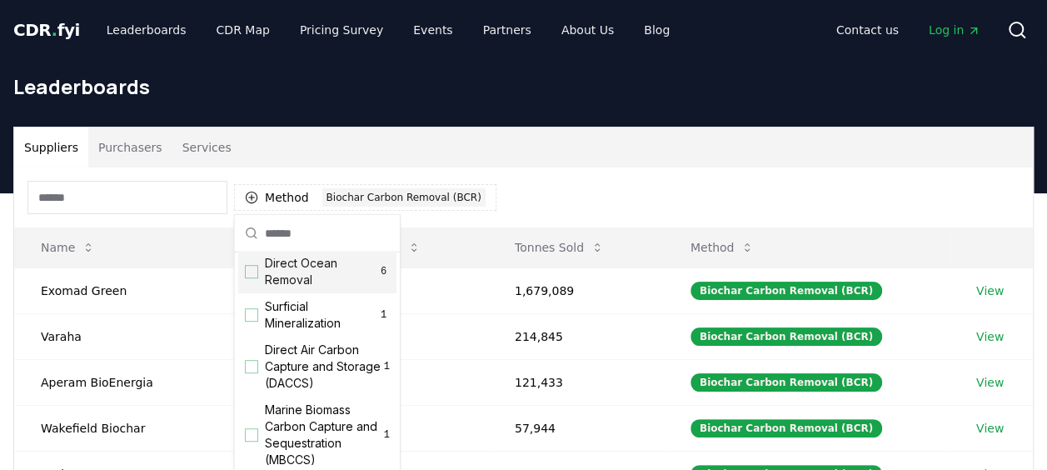
click at [612, 162] on div "Suppliers Purchasers Services" at bounding box center [523, 147] width 1018 height 40
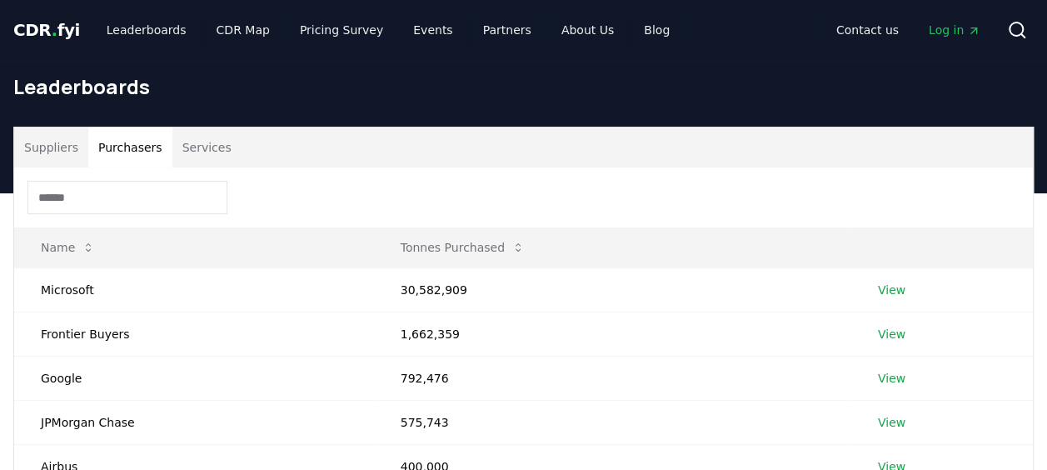
click at [117, 139] on button "Purchasers" at bounding box center [130, 147] width 84 height 40
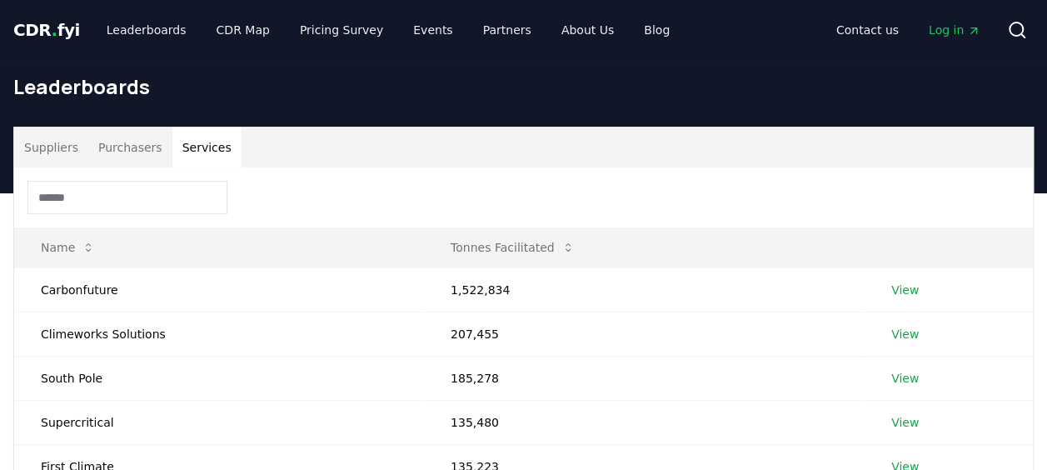
click at [206, 145] on button "Services" at bounding box center [206, 147] width 69 height 40
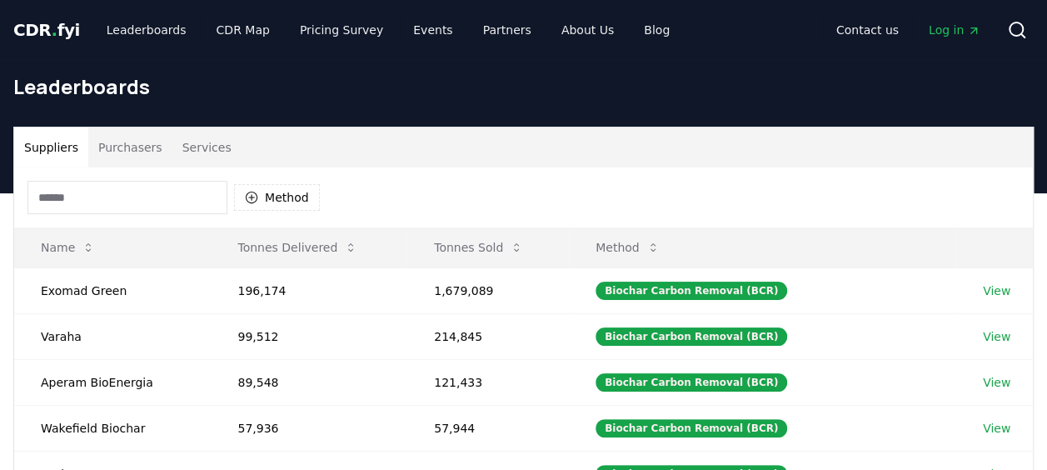
click at [77, 143] on button "Suppliers" at bounding box center [51, 147] width 74 height 40
click at [296, 193] on button "Method" at bounding box center [277, 197] width 86 height 27
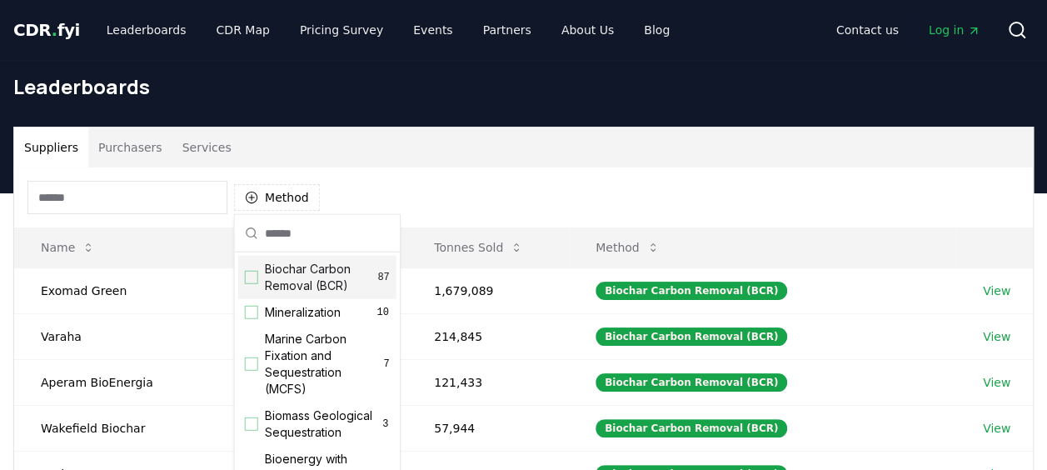
click at [326, 286] on span "Biochar Carbon Removal (BCR)" at bounding box center [321, 277] width 113 height 33
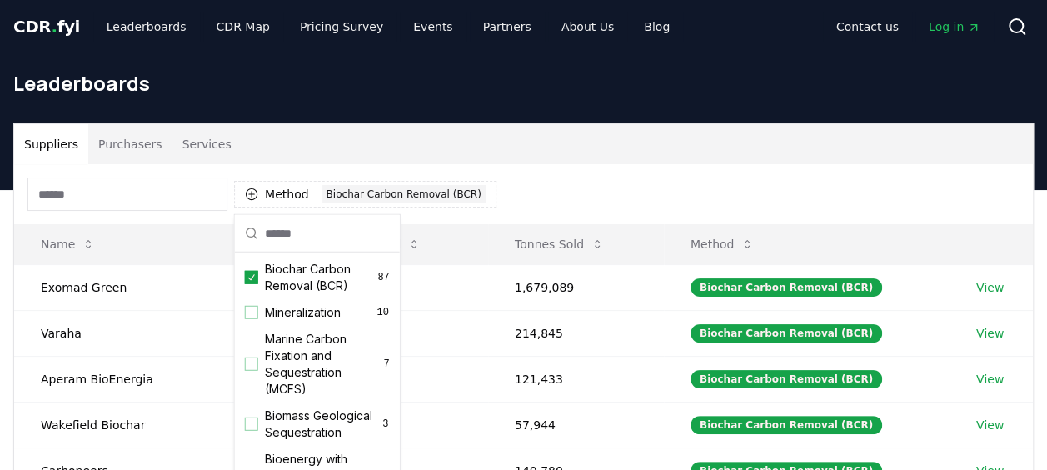
scroll to position [0, 0]
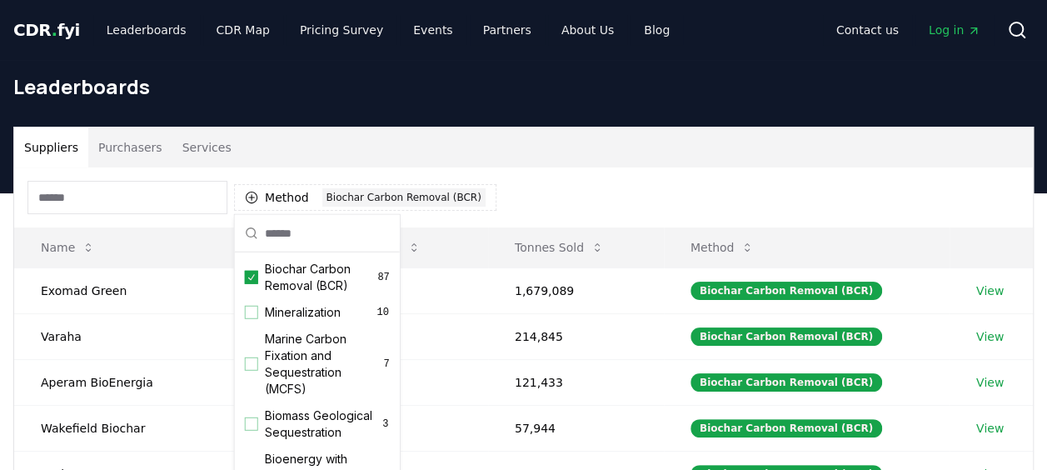
click at [631, 157] on div "Suppliers Purchasers Services" at bounding box center [523, 147] width 1018 height 40
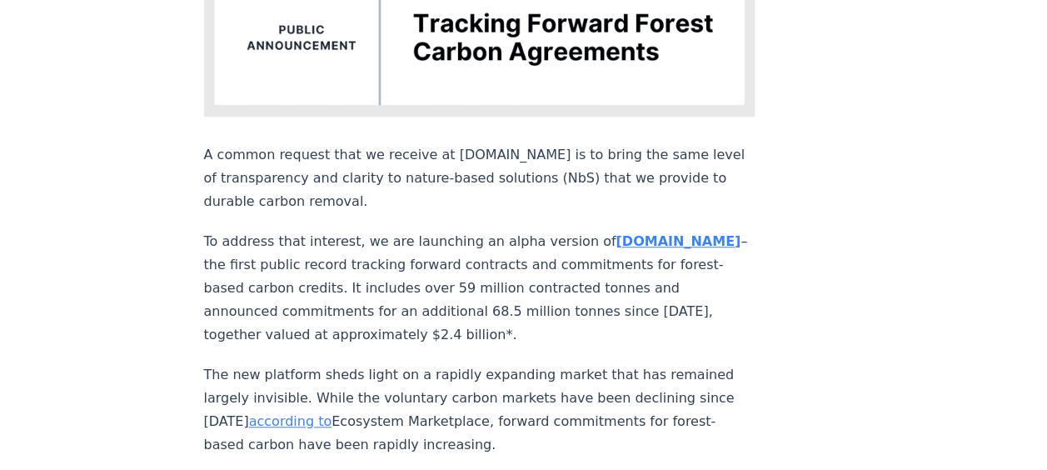
scroll to position [507, 0]
click at [615, 232] on strong "[DOMAIN_NAME]" at bounding box center [677, 240] width 125 height 16
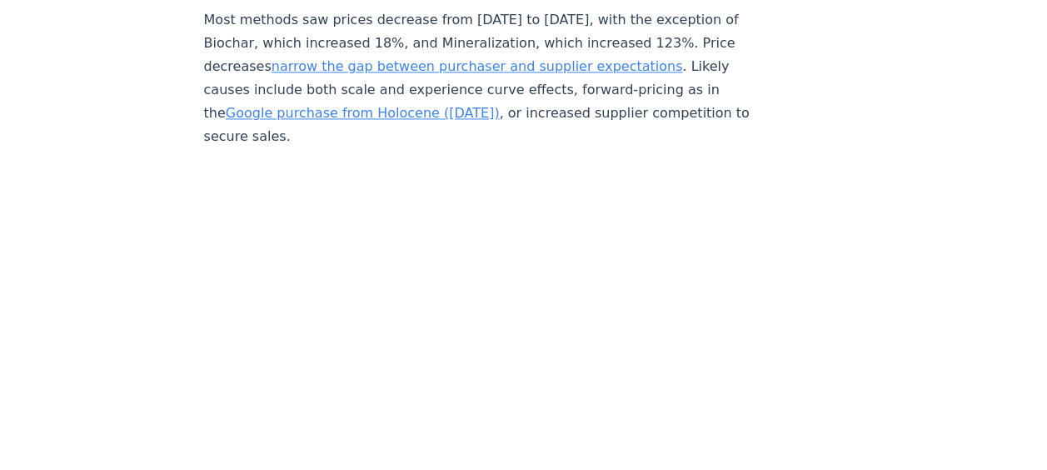
scroll to position [7549, 0]
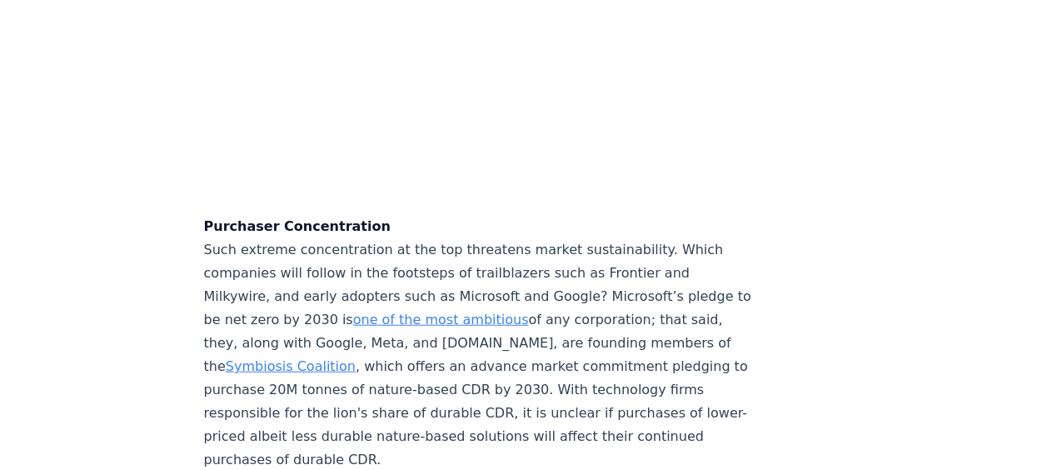
scroll to position [5177, 0]
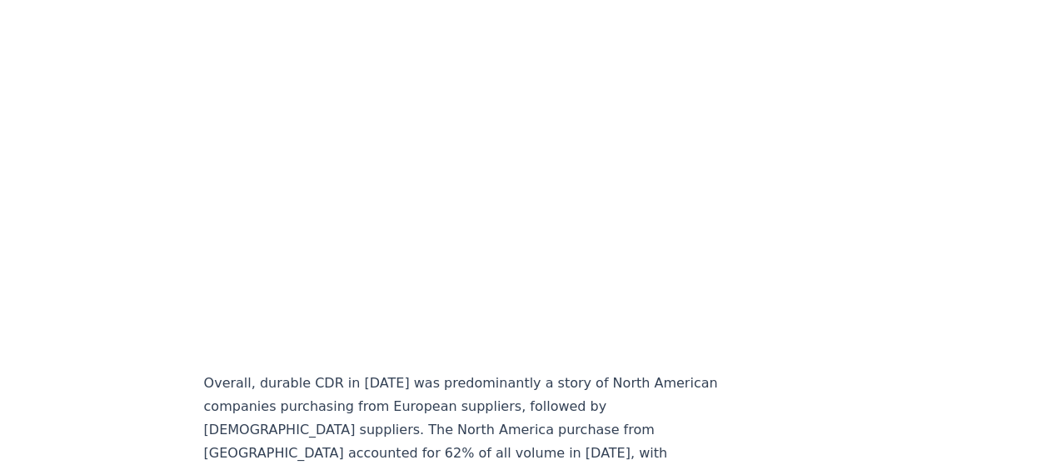
scroll to position [14725, 0]
